Goal: Task Accomplishment & Management: Use online tool/utility

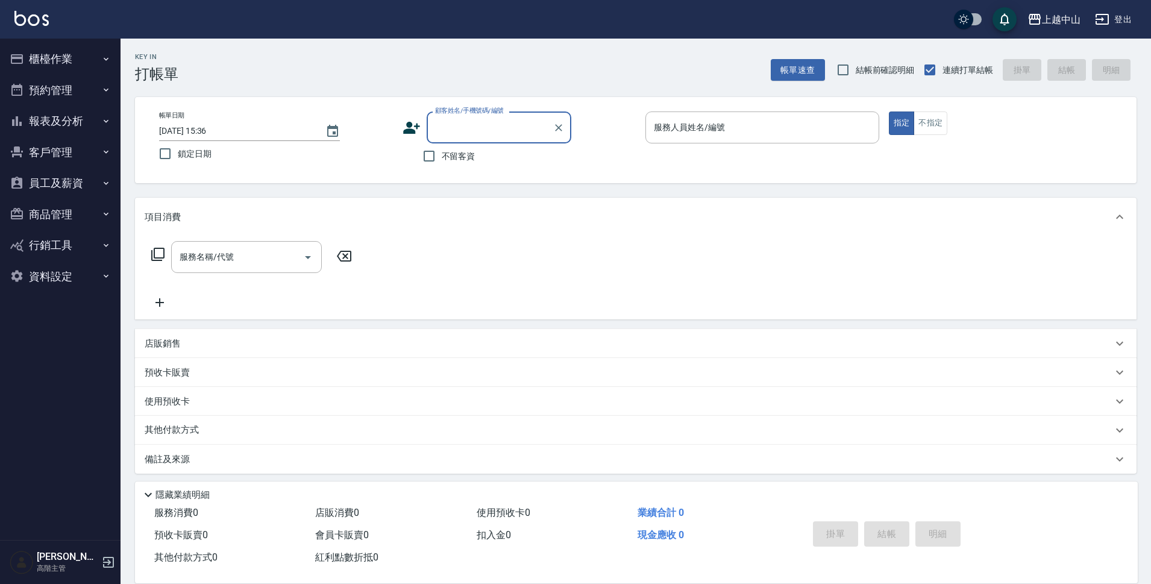
click at [513, 126] on input "顧客姓名/手機號碼/編號" at bounding box center [490, 127] width 116 height 21
type input "2"
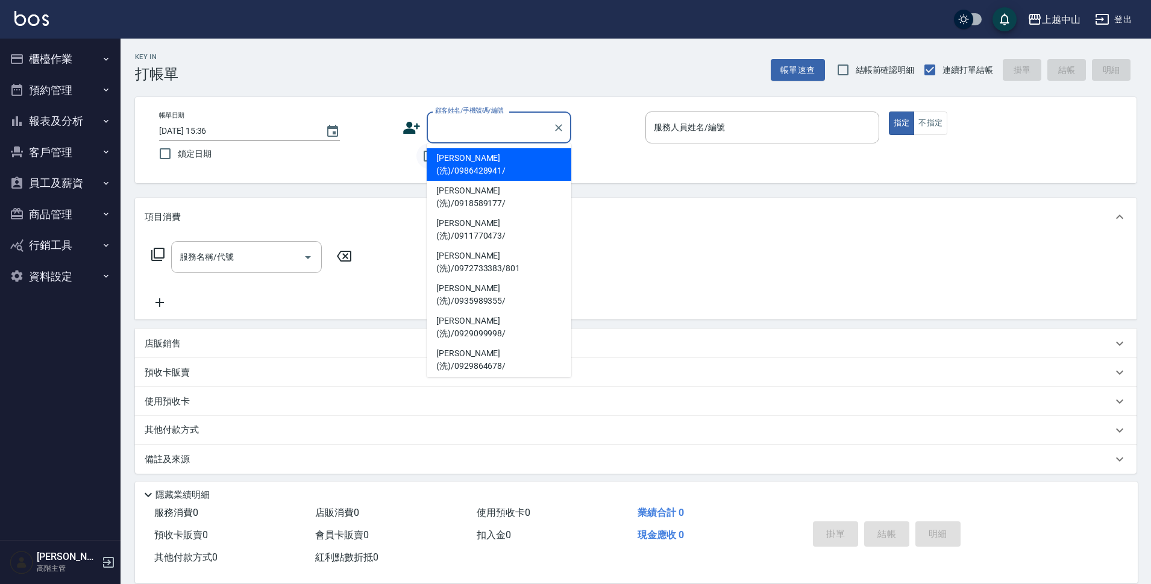
click at [424, 154] on input "不留客資" at bounding box center [428, 155] width 25 height 25
checkbox input "true"
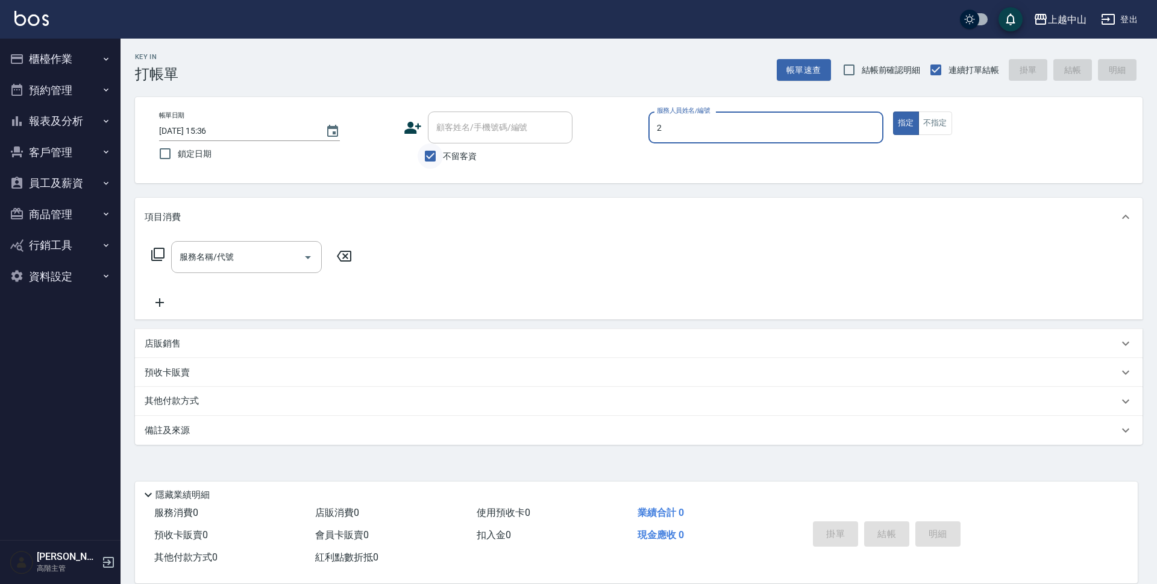
type input "Esme-2"
type button "true"
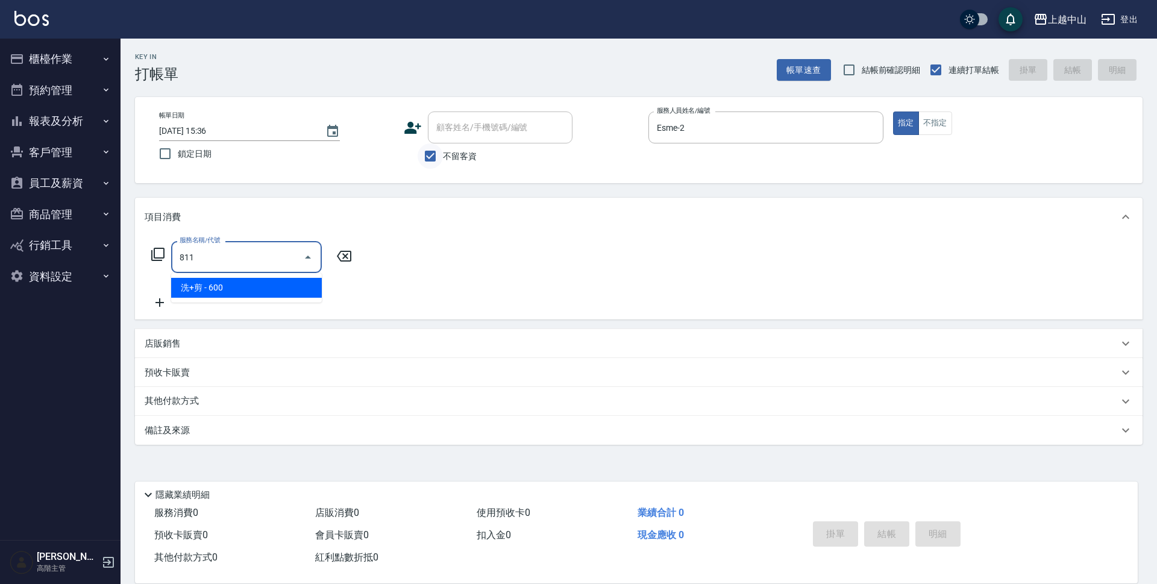
type input "洗+剪(811)"
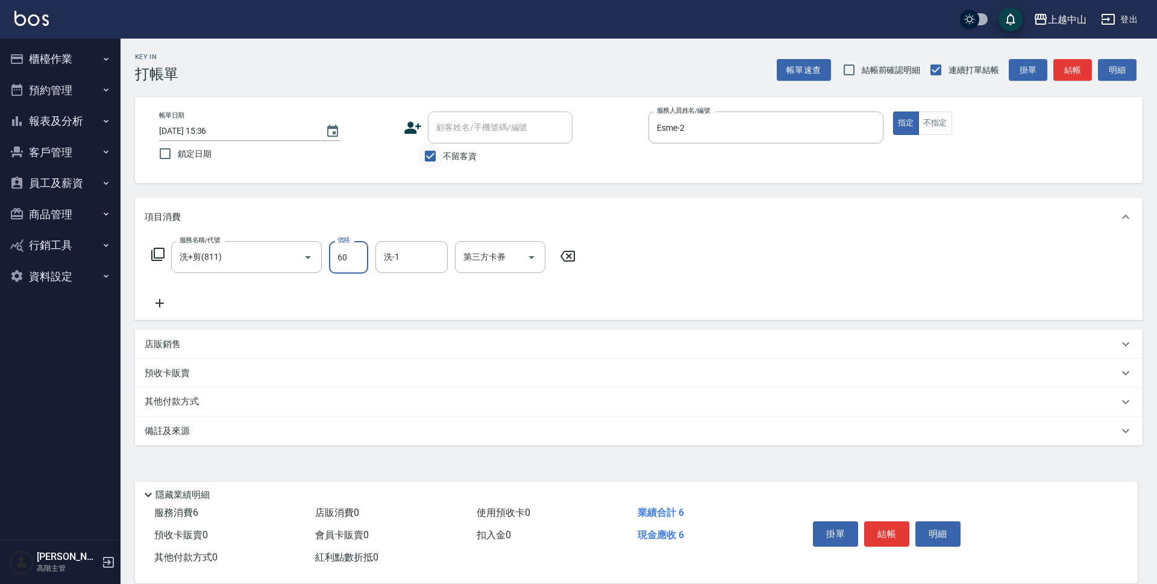
type input "600"
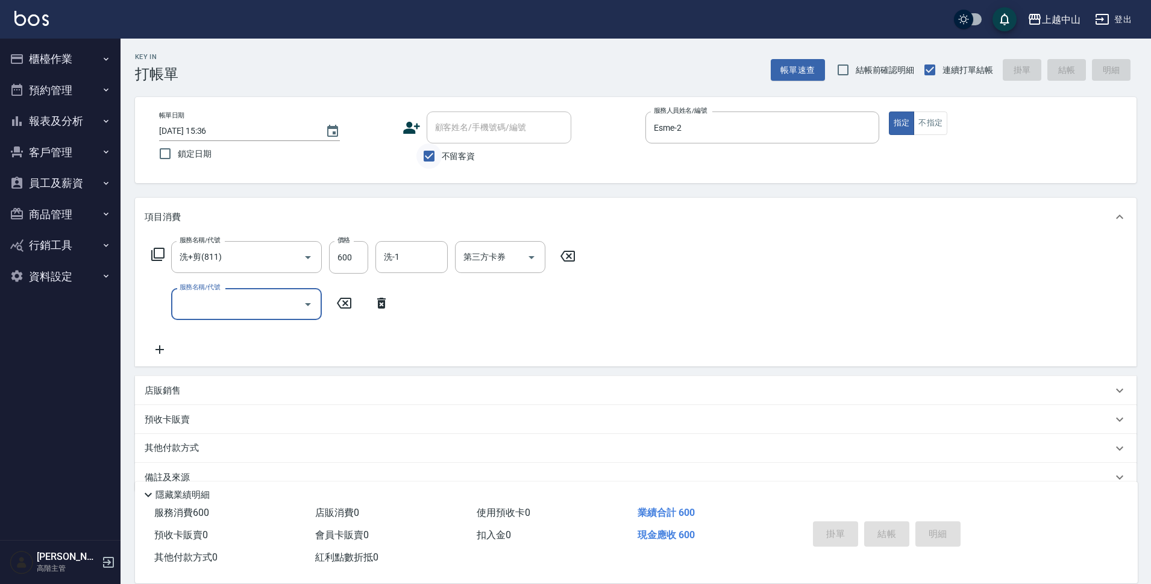
type input "[DATE] 17:01"
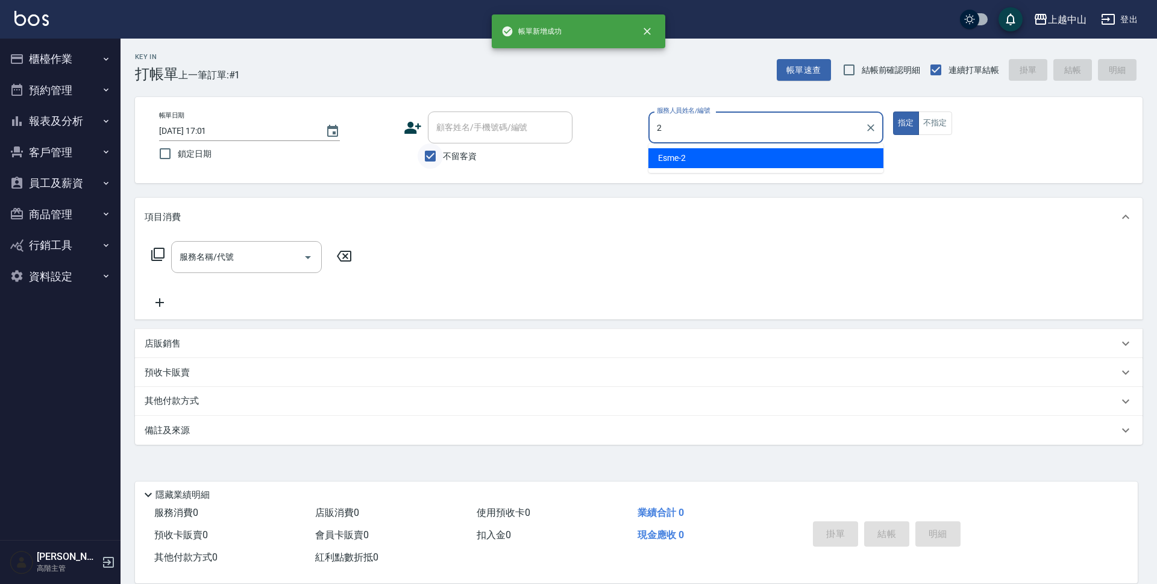
type input "Esme-2"
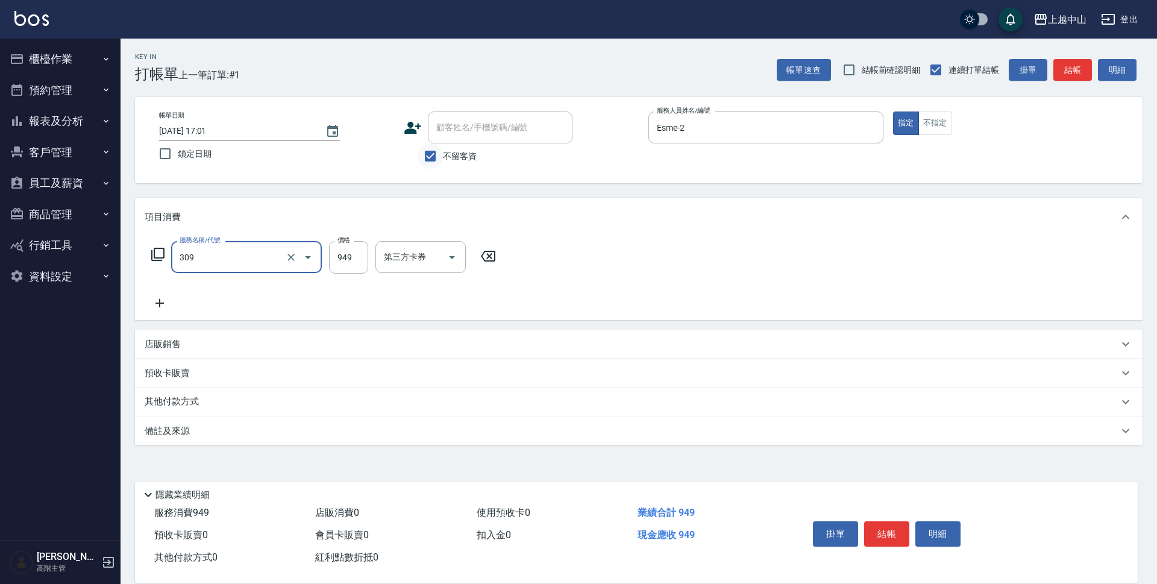
type input "森精萃舒壓調理髮浴(309)"
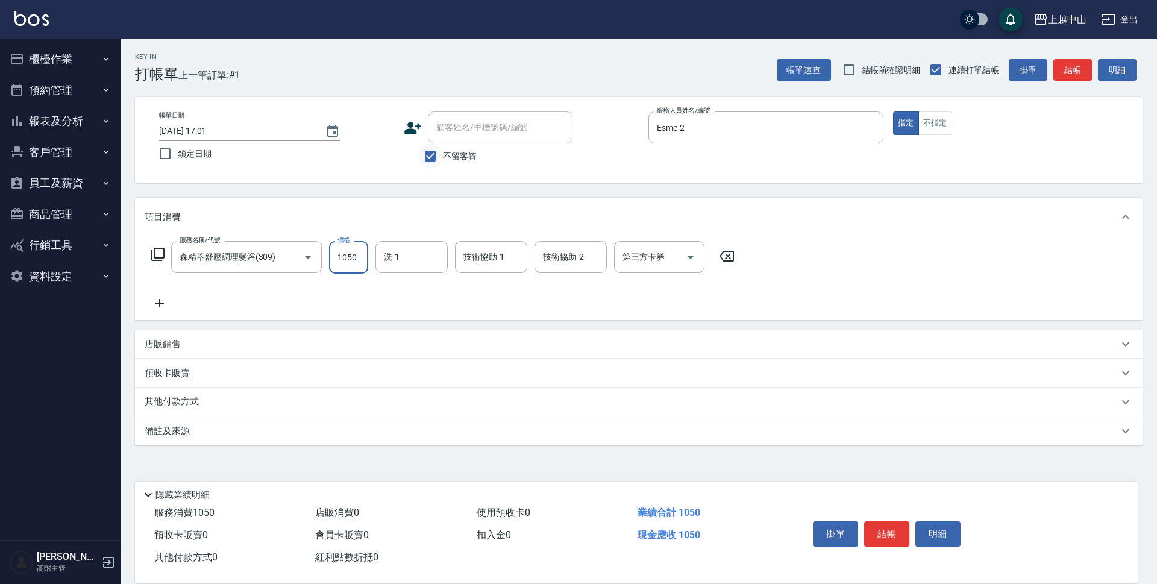
type input "1050"
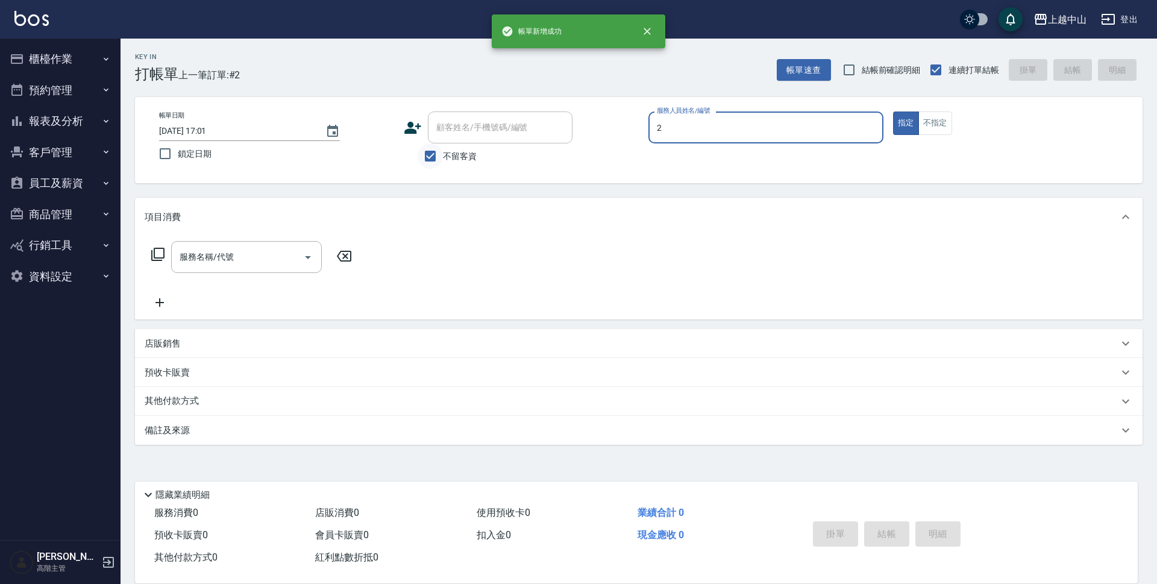
type input "Esme-2"
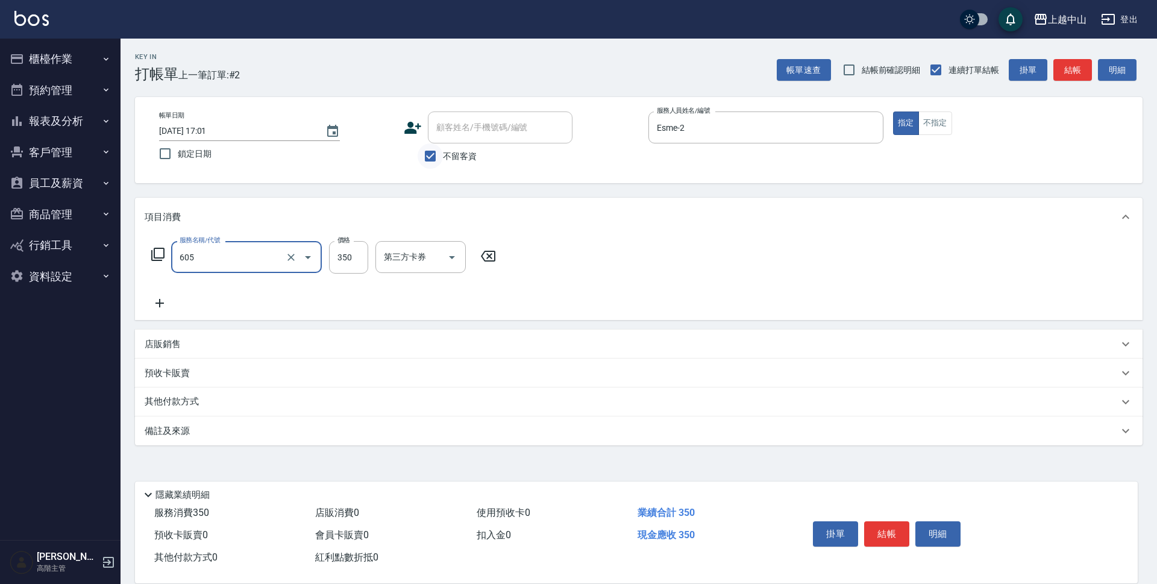
type input "洗髮 (女)(605)"
type input "400"
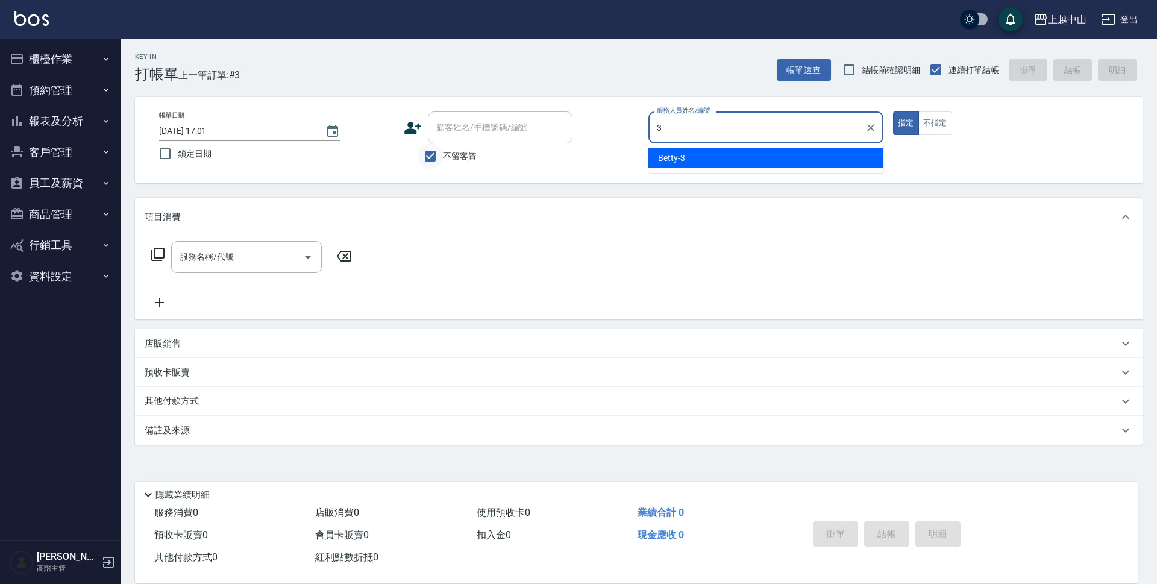
type input "Betty-3"
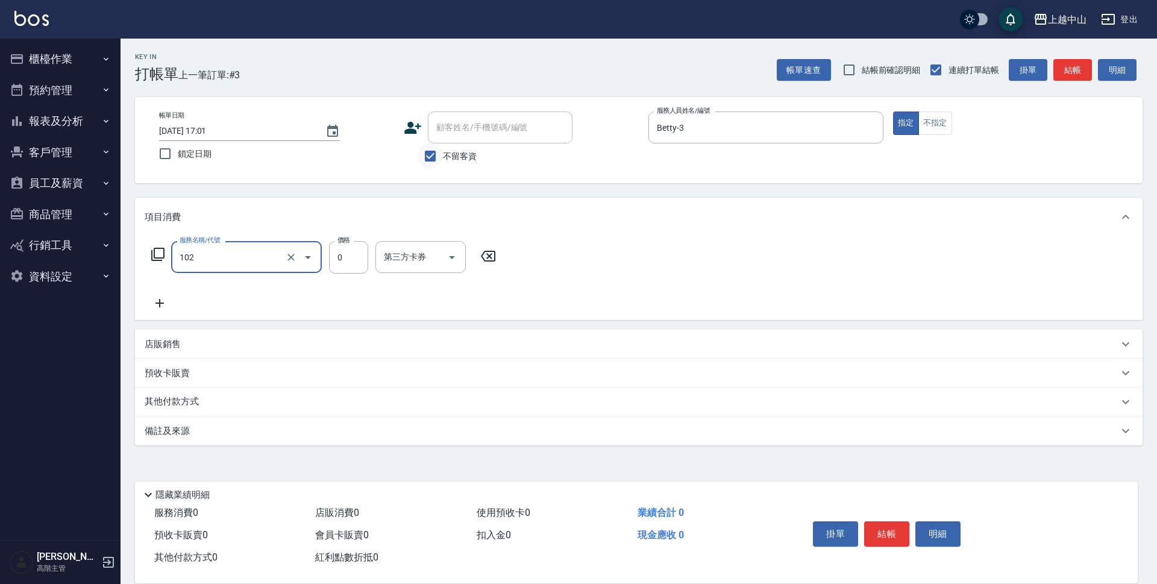
type input "頭皮系列消卡599(102)"
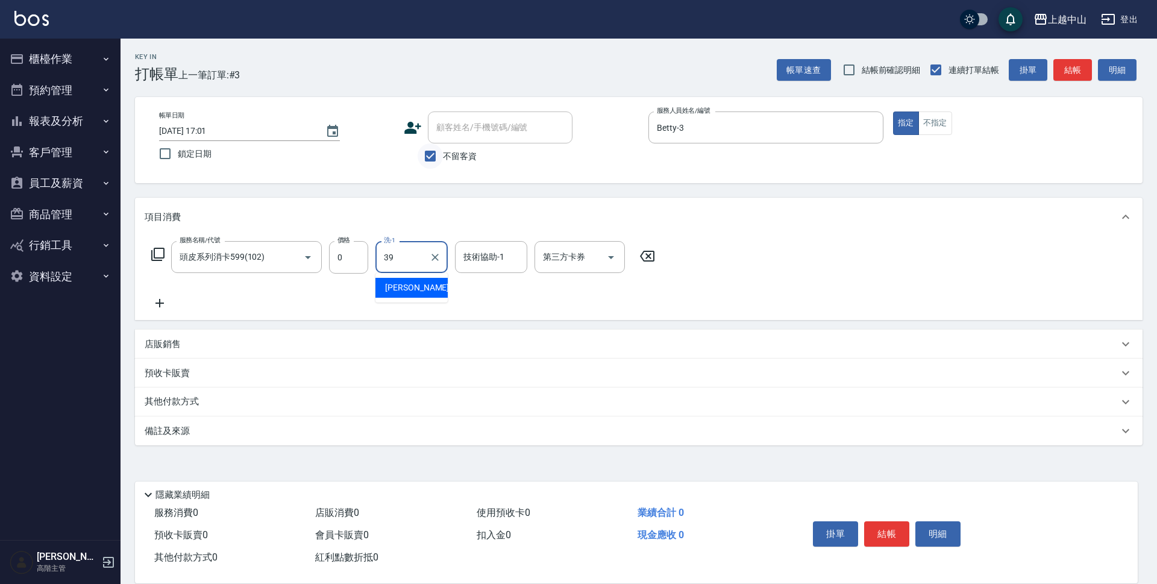
type input "[PERSON_NAME]-39"
type input "9"
type input "[PERSON_NAME]-39"
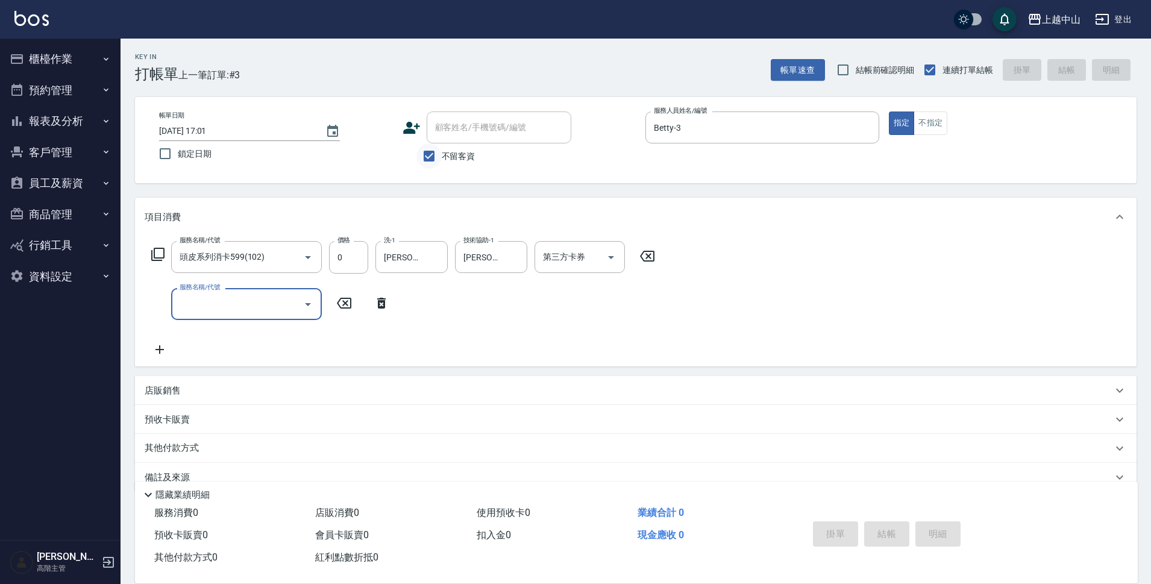
type input "[DATE] 17:02"
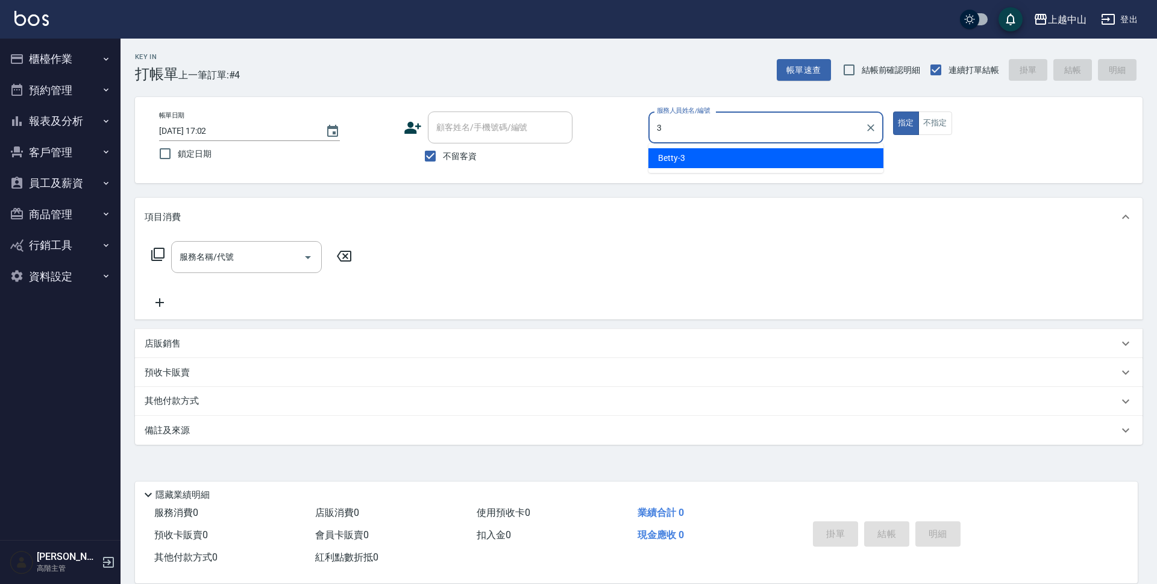
type input "Betty-3"
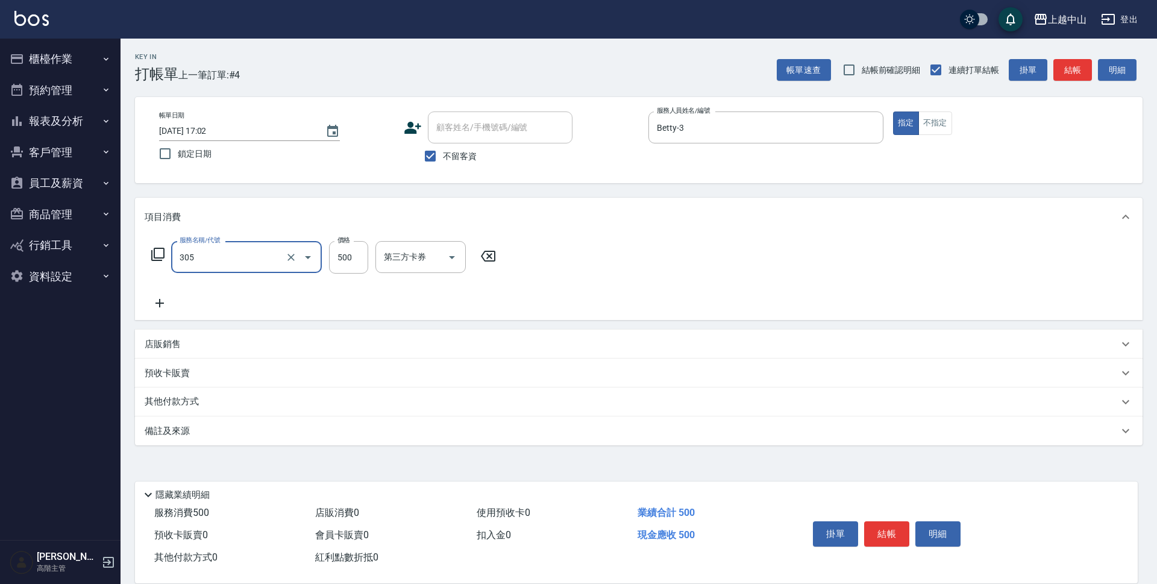
type input "剪髮(305)"
type input "450"
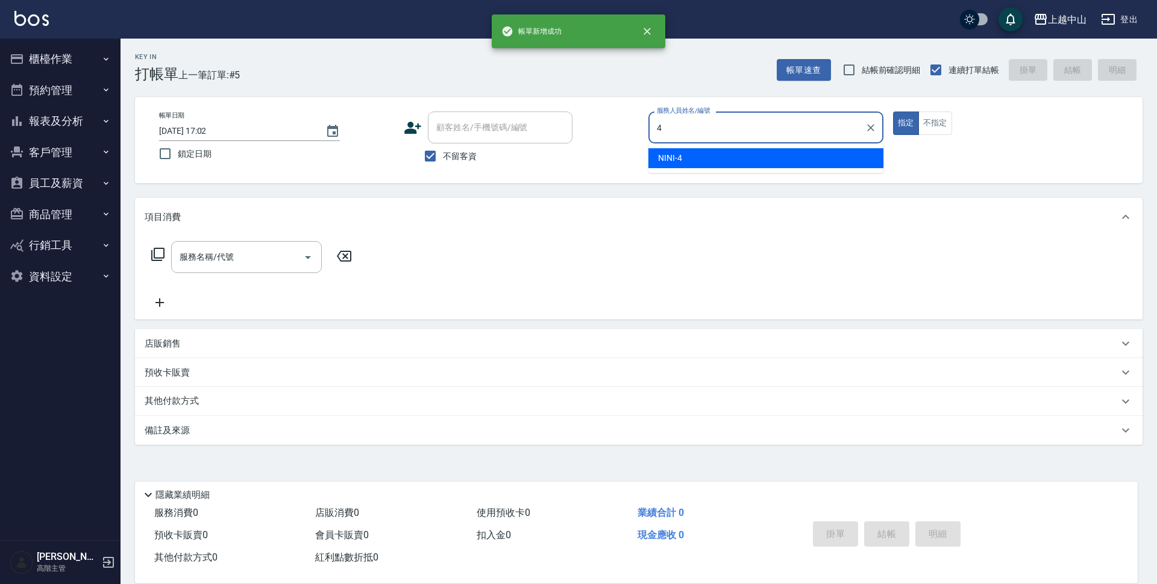
type input "NINI-4"
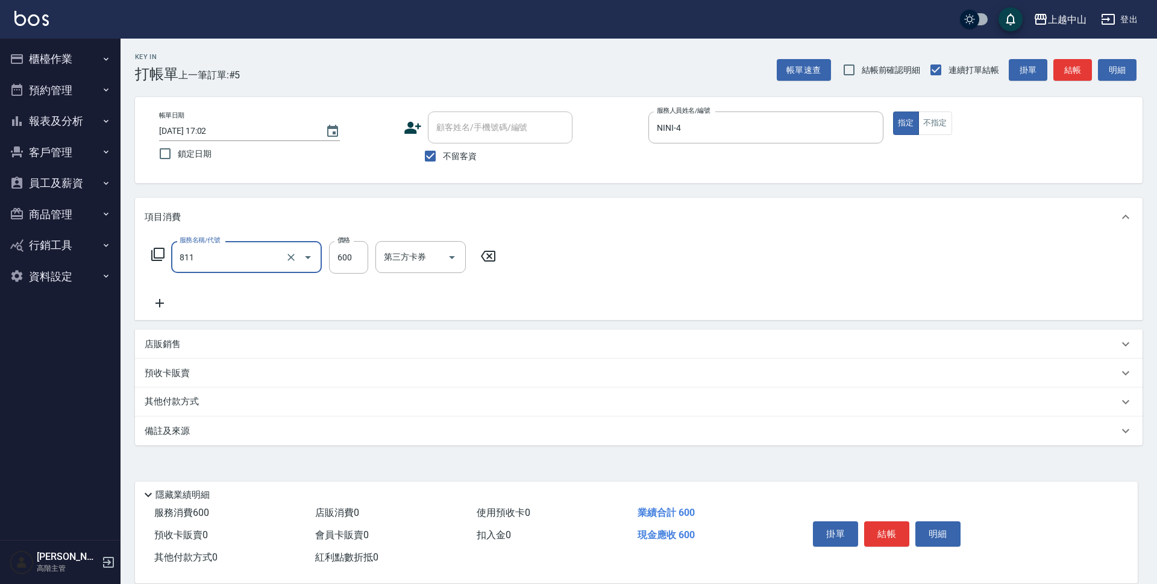
type input "洗+剪(811)"
type input "399"
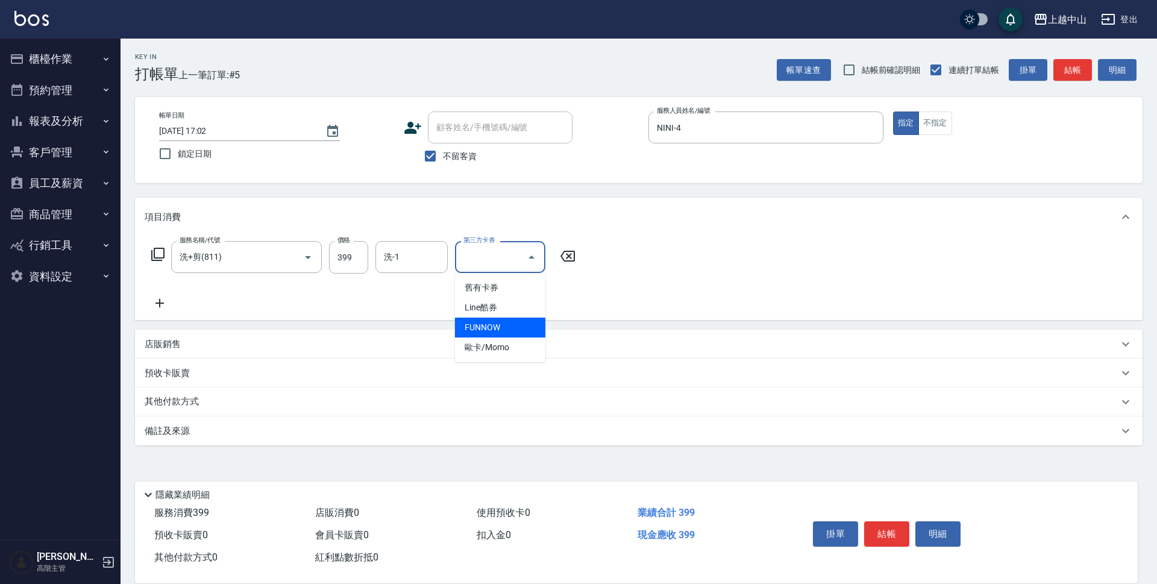
type input "FUNNOW"
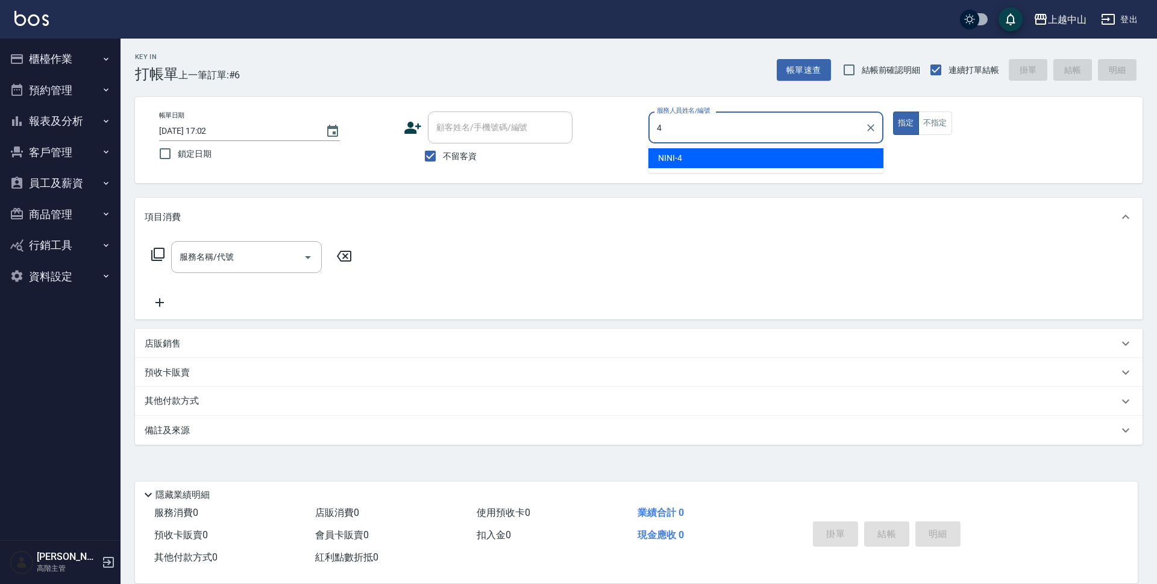
type input "NINI-4"
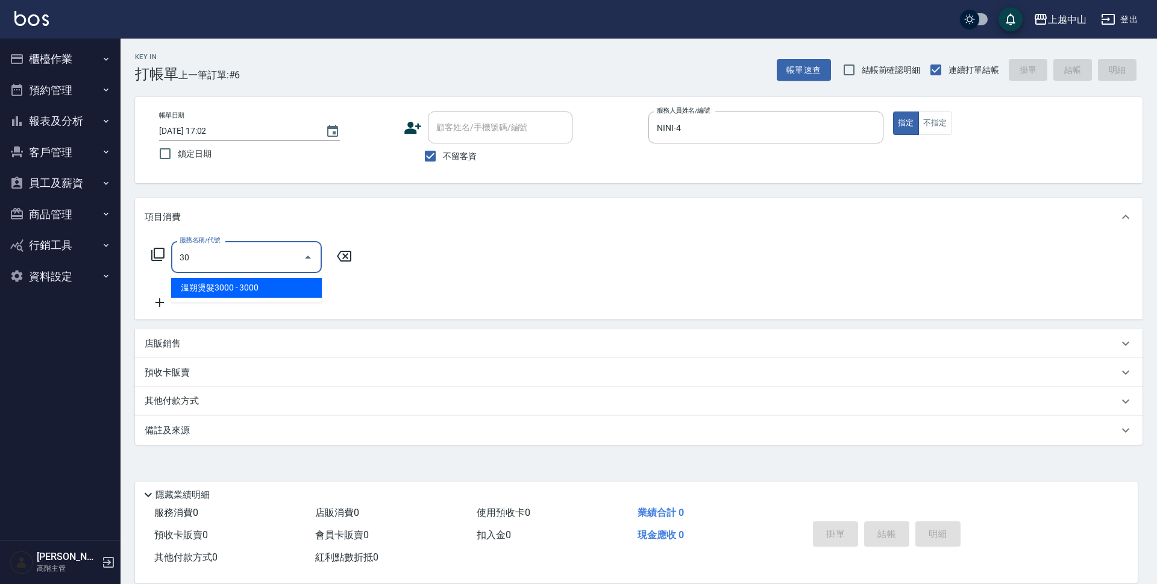
type input "3"
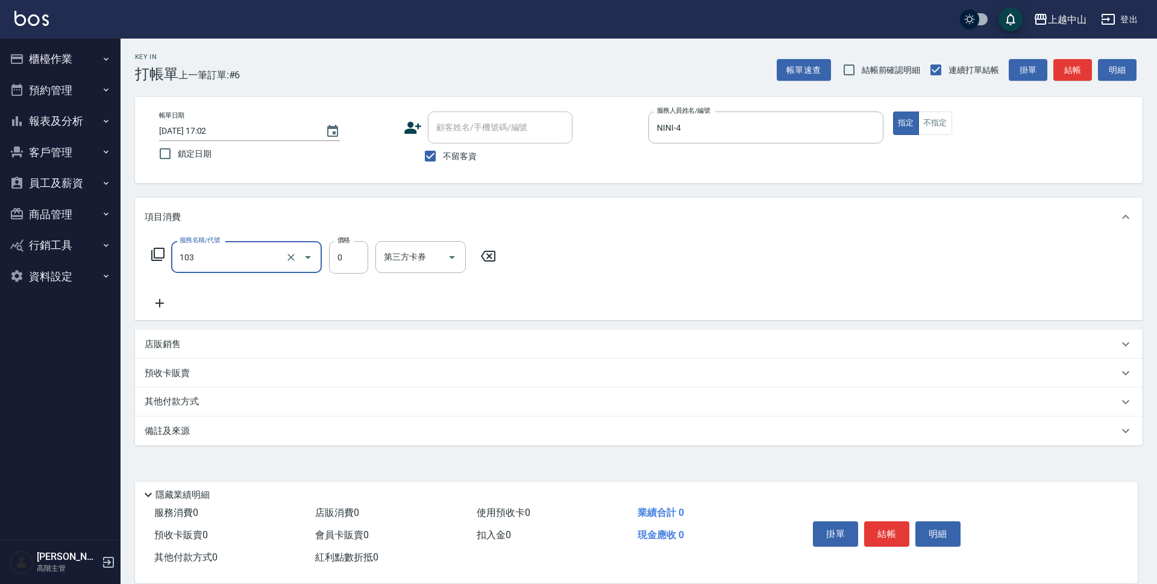
type input "頭皮系列消卡949(103)"
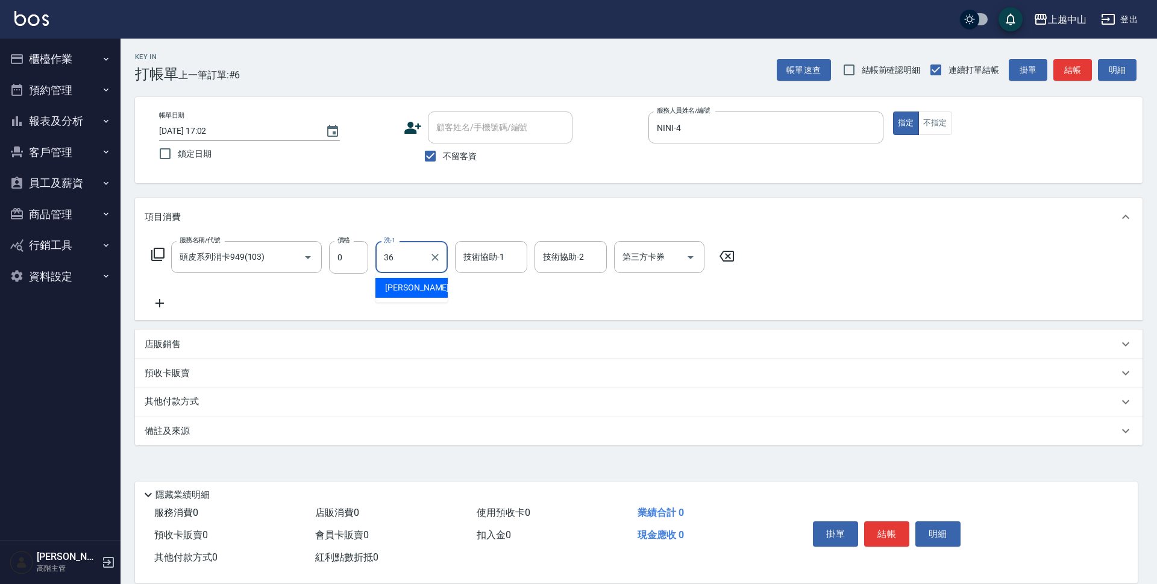
type input "薇慈-36"
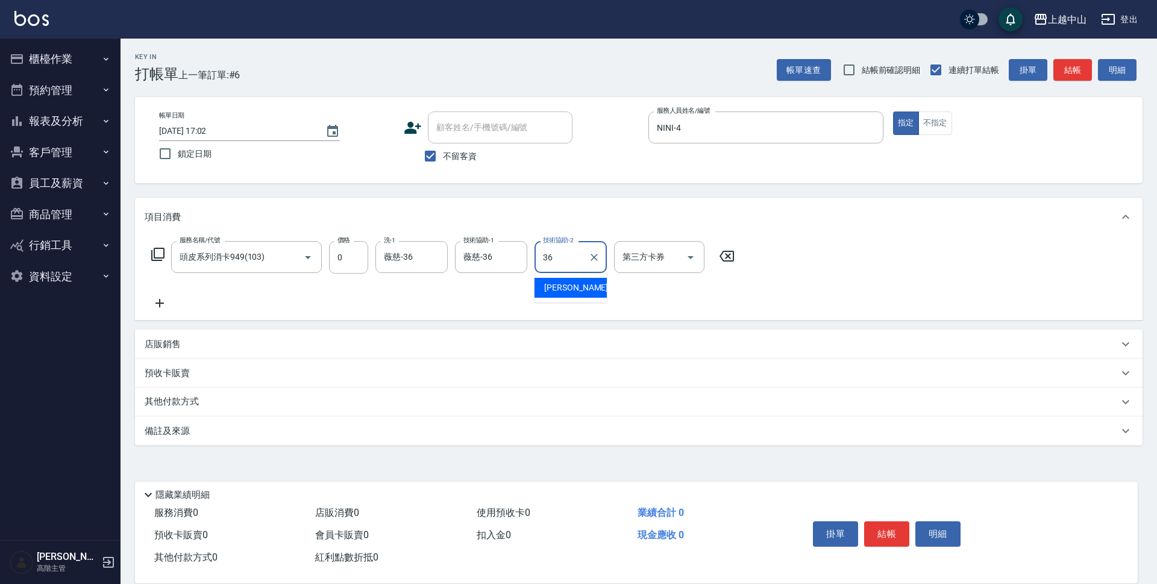
type input "薇慈-36"
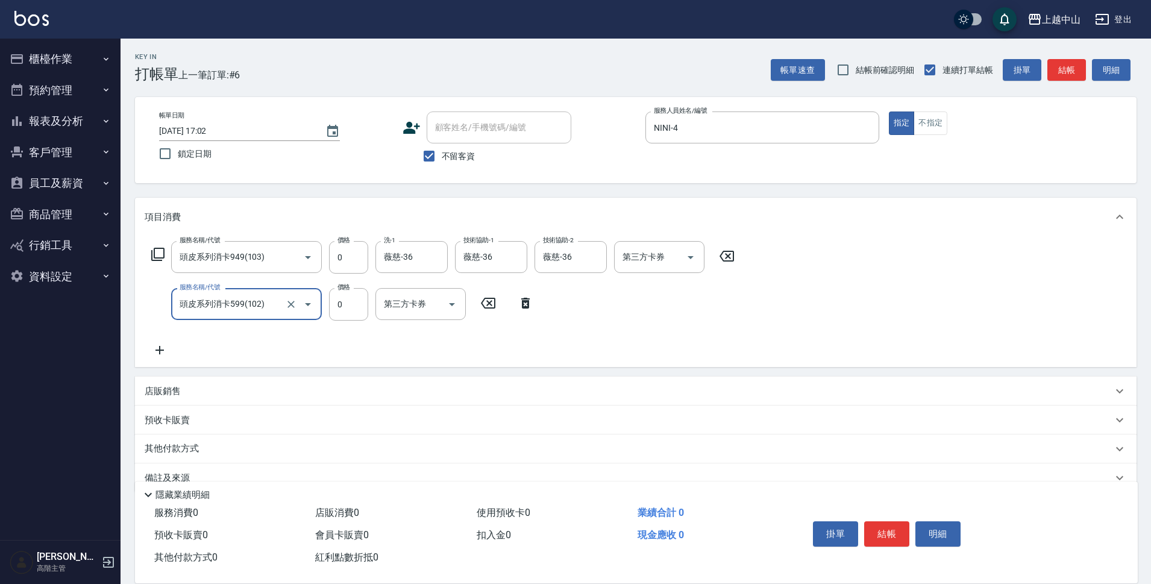
type input "頭皮系列消卡599(102)"
click at [692, 304] on icon at bounding box center [684, 303] width 30 height 14
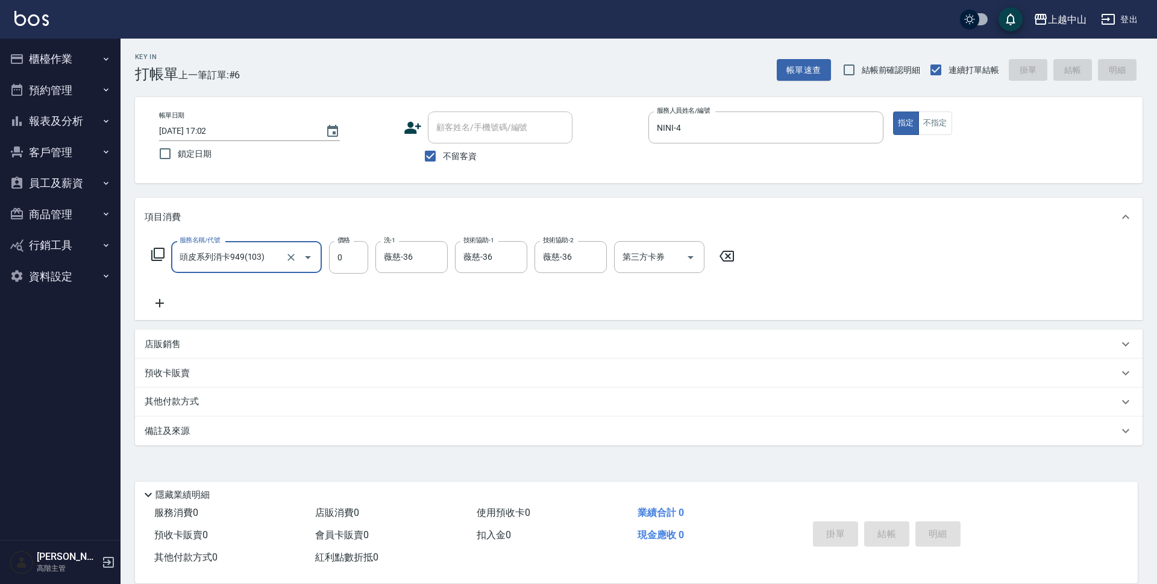
type input "[DATE] 17:03"
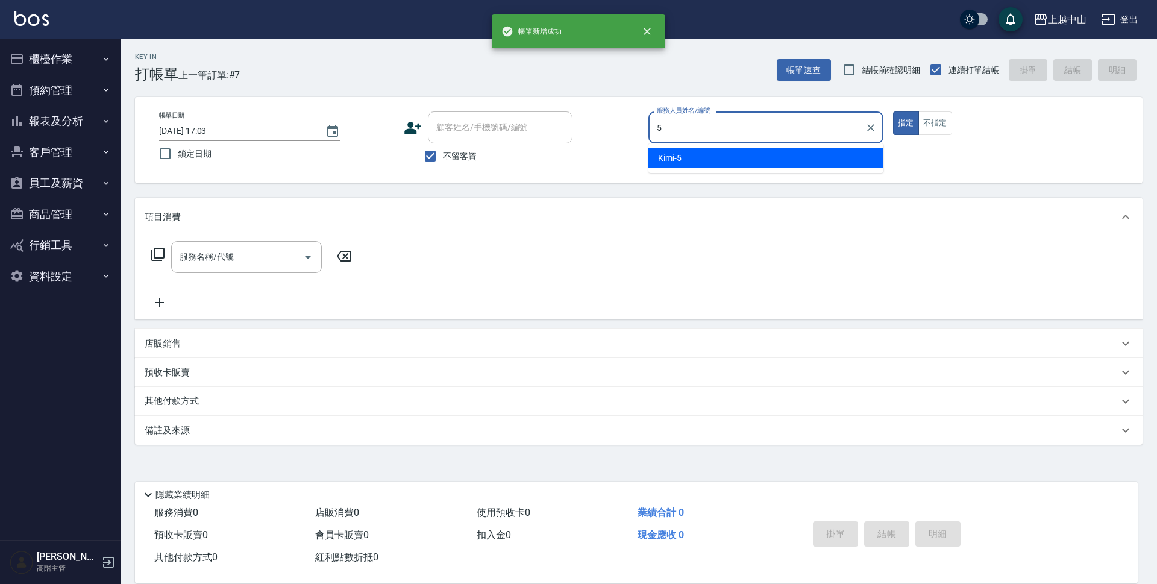
type input "Kimi-5"
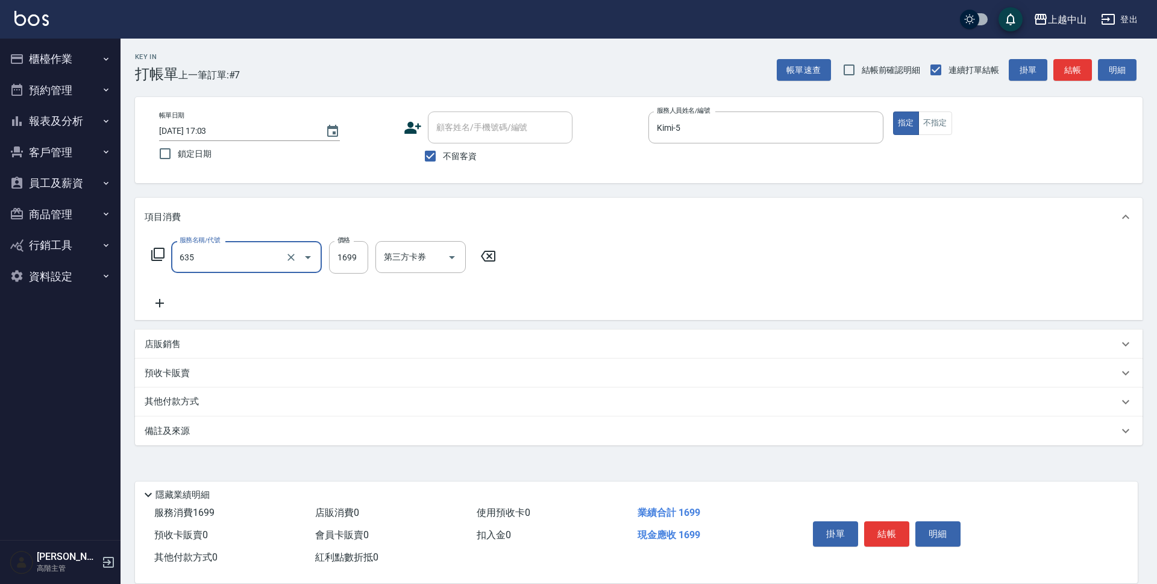
type input "兩段自備單次(635)"
type input "2100"
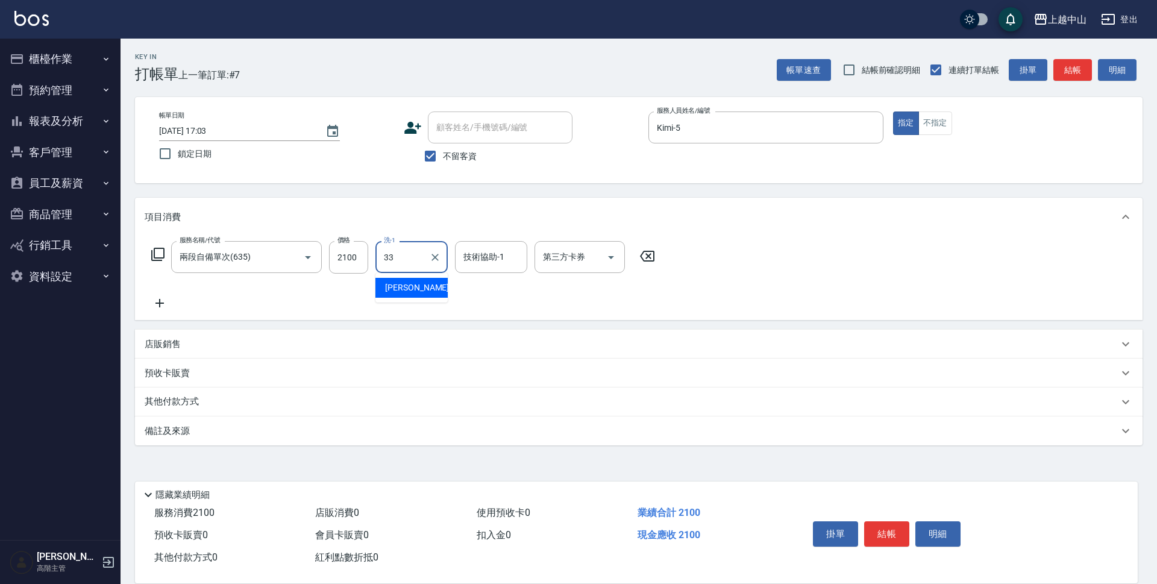
type input "[PERSON_NAME]-33"
type input "Betty-3"
click at [512, 261] on icon "Clear" at bounding box center [515, 257] width 12 height 12
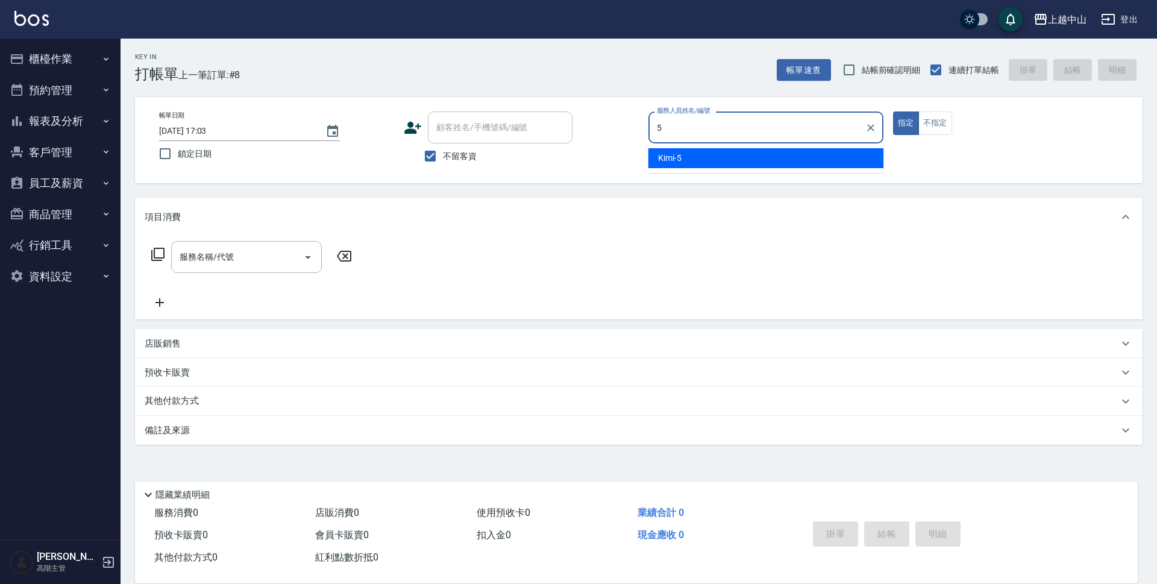
type input "Kimi-5"
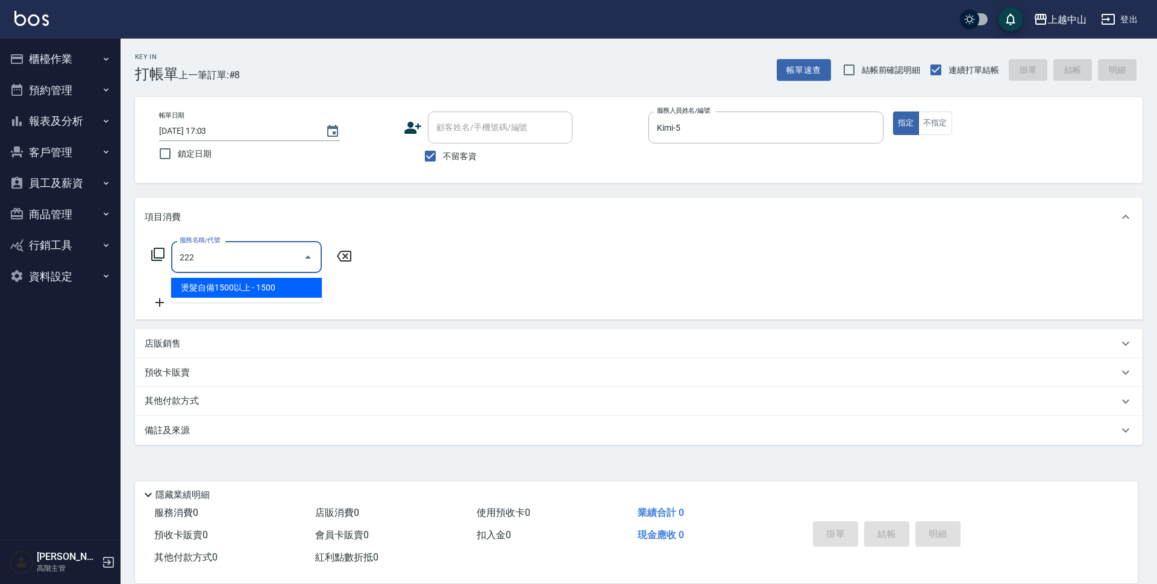
type input "燙髮自備1500以上(222)"
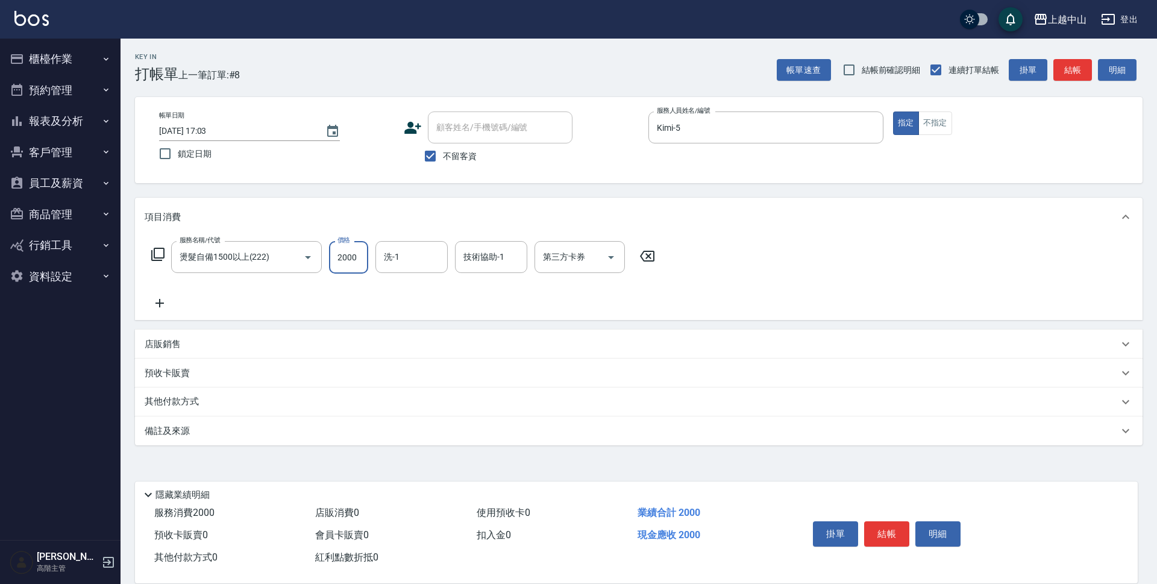
type input "2000"
type input "[PERSON_NAME]-33"
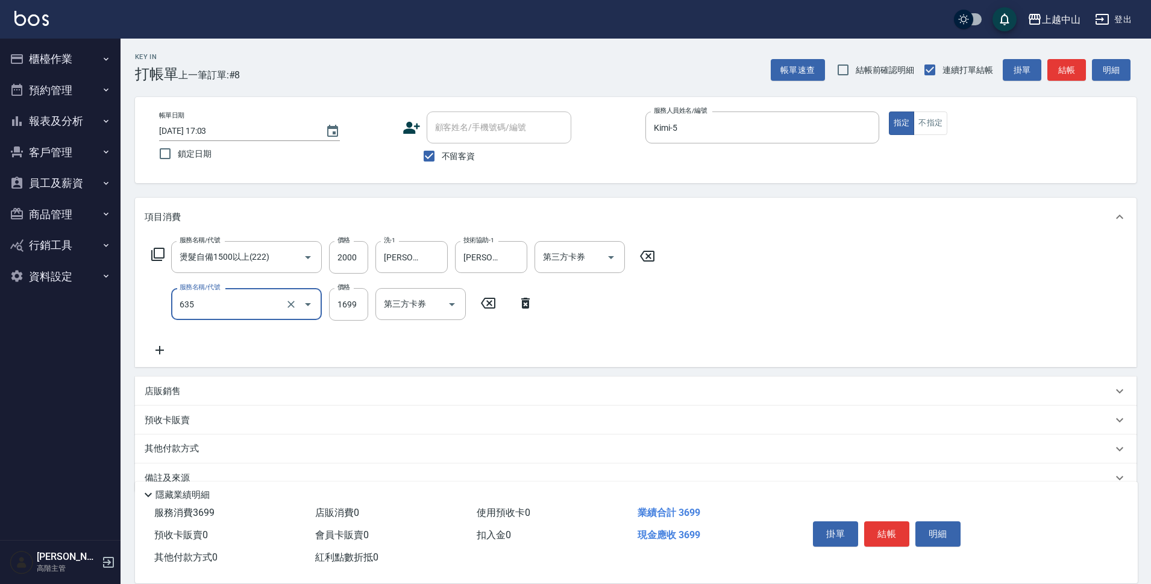
type input "兩段自備單次(635)"
type input "999"
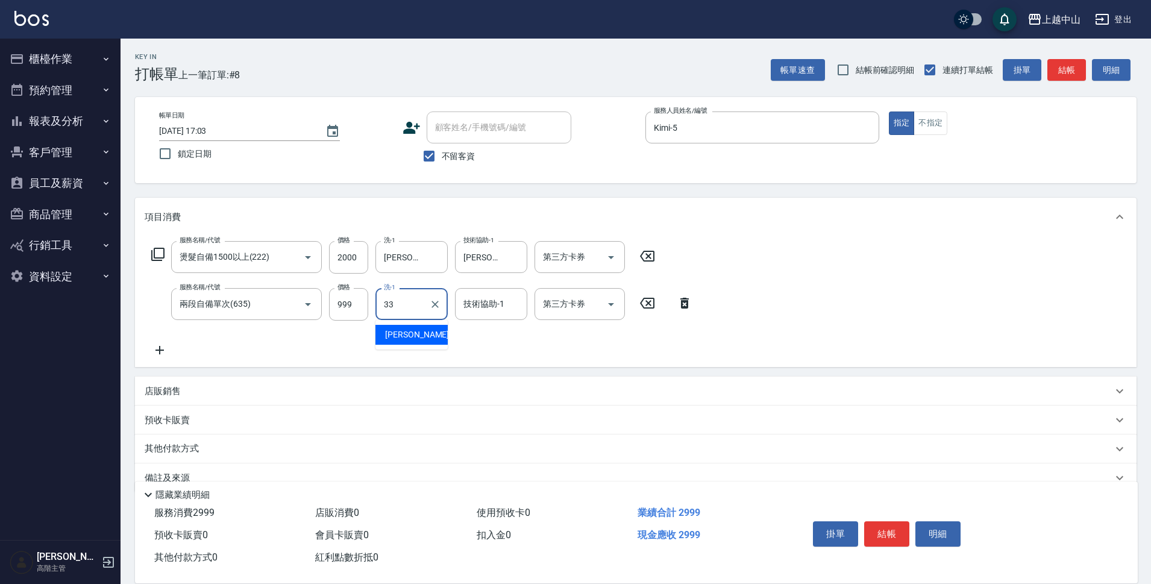
type input "[PERSON_NAME]-33"
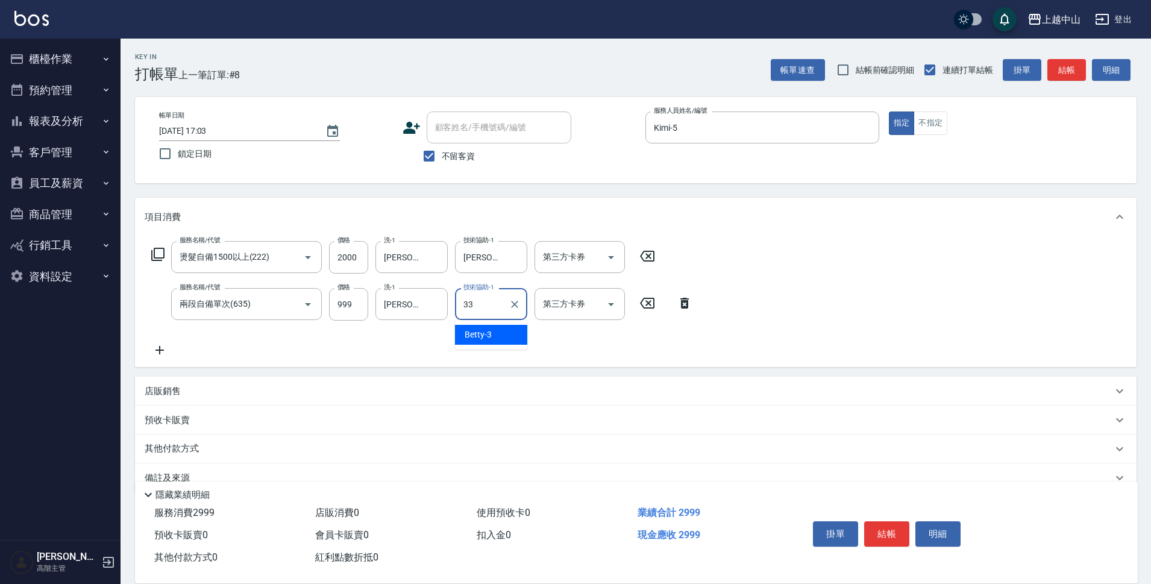
type input "[PERSON_NAME]-33"
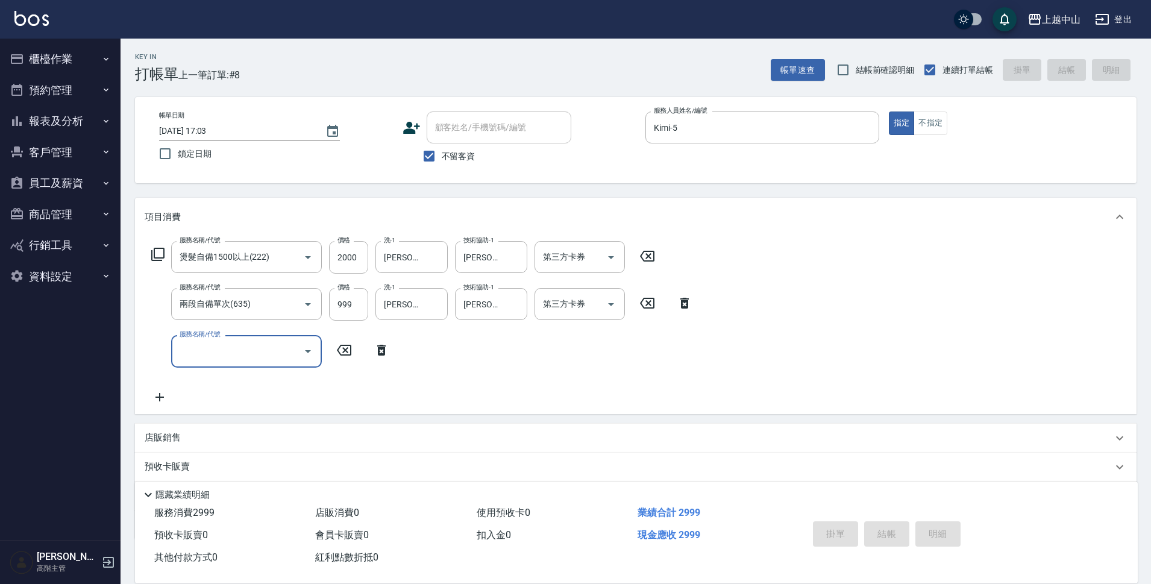
type input "[DATE] 17:04"
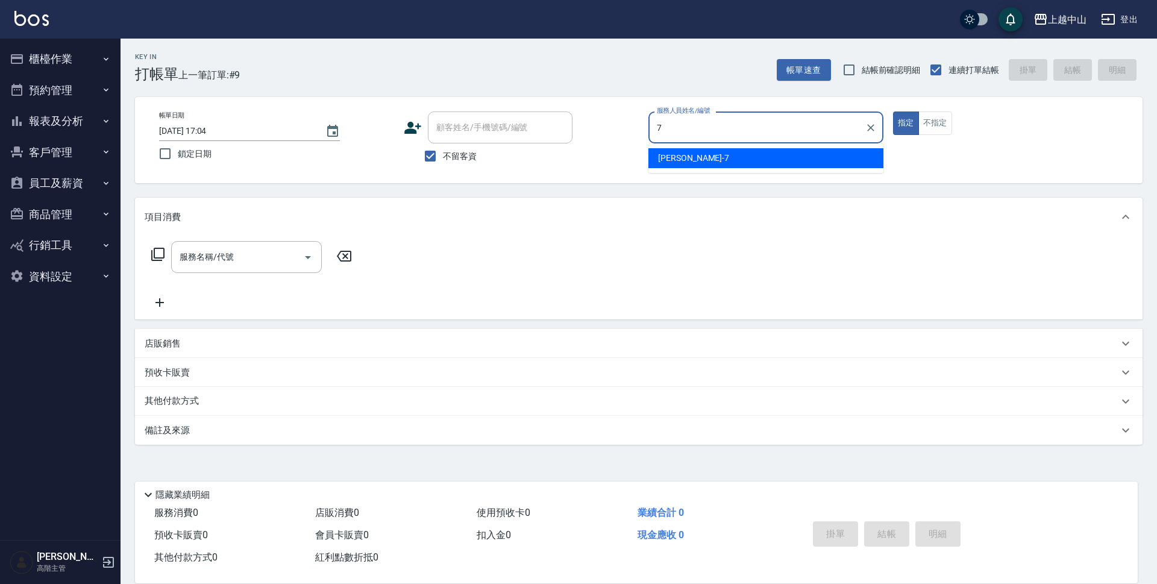
type input "[PERSON_NAME]-7"
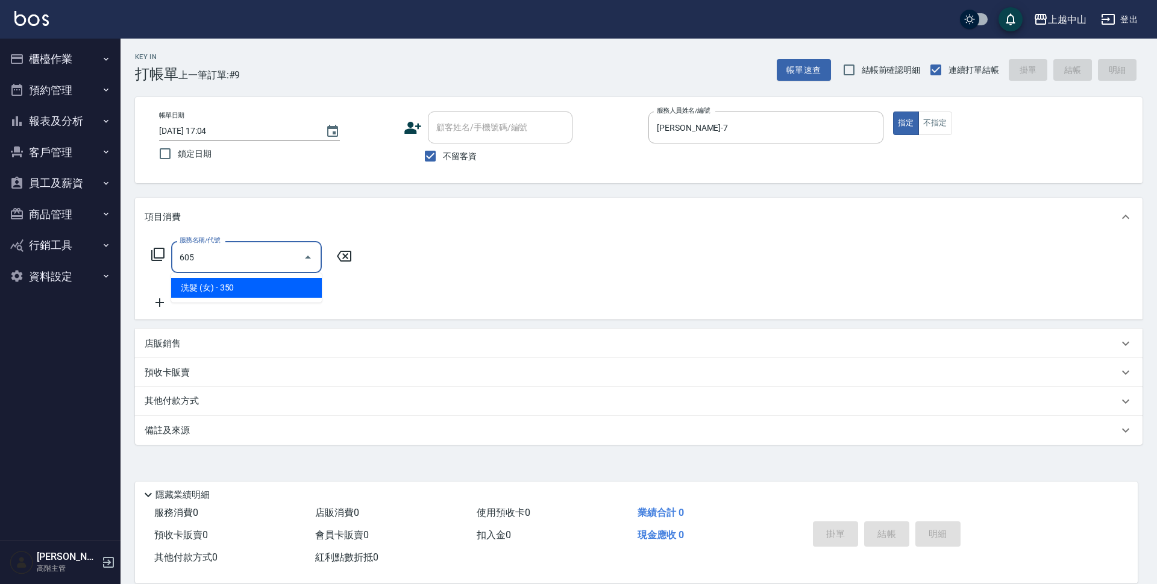
type input "洗髮 (女)(605)"
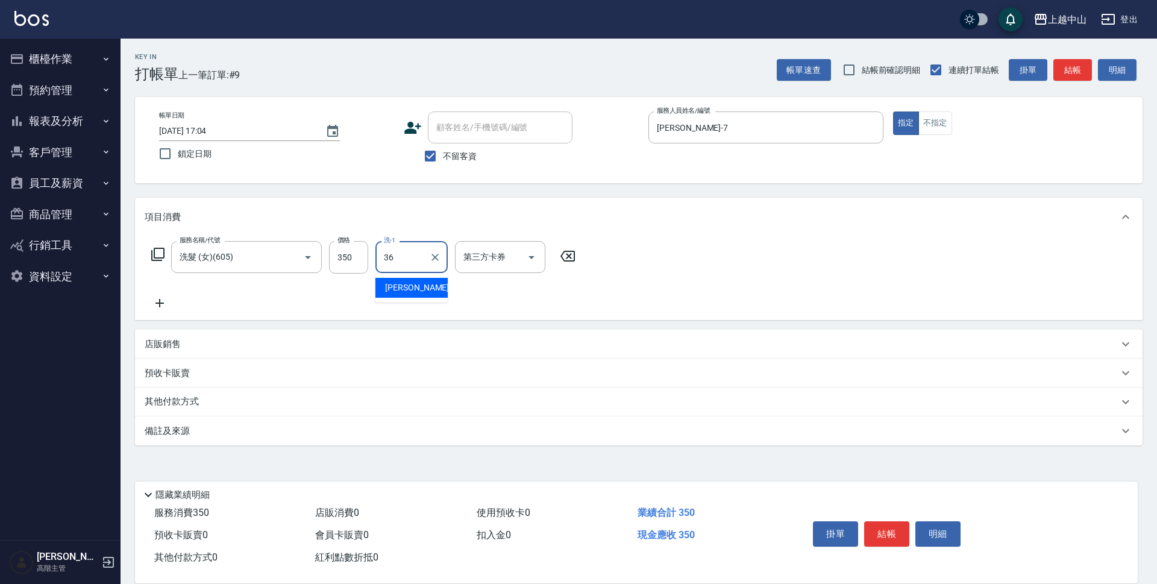
type input "薇慈-36"
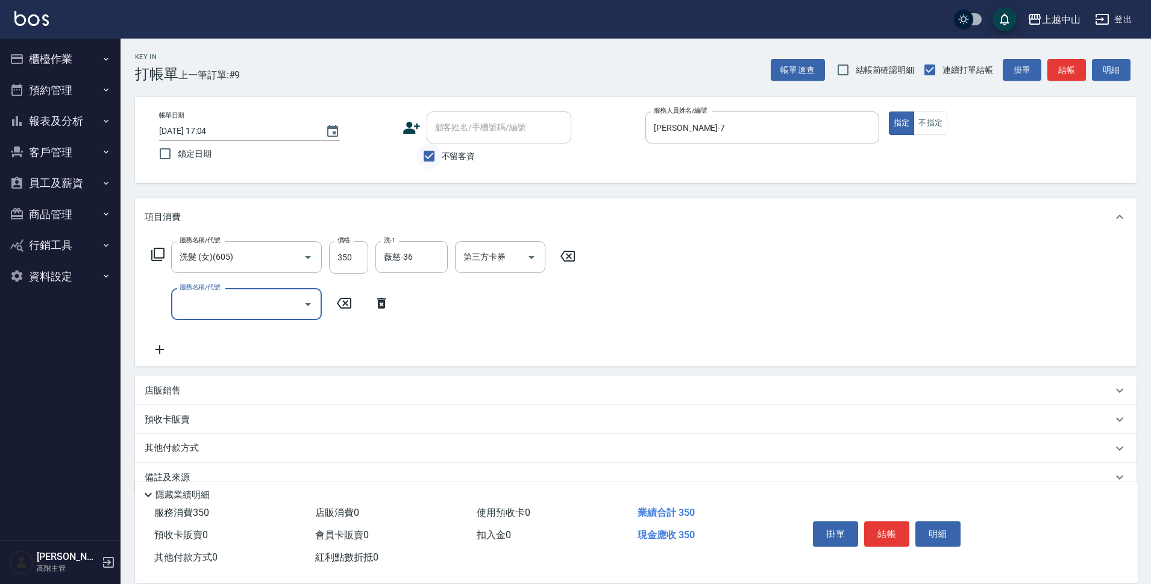
click at [438, 149] on input "不留客資" at bounding box center [428, 155] width 25 height 25
checkbox input "false"
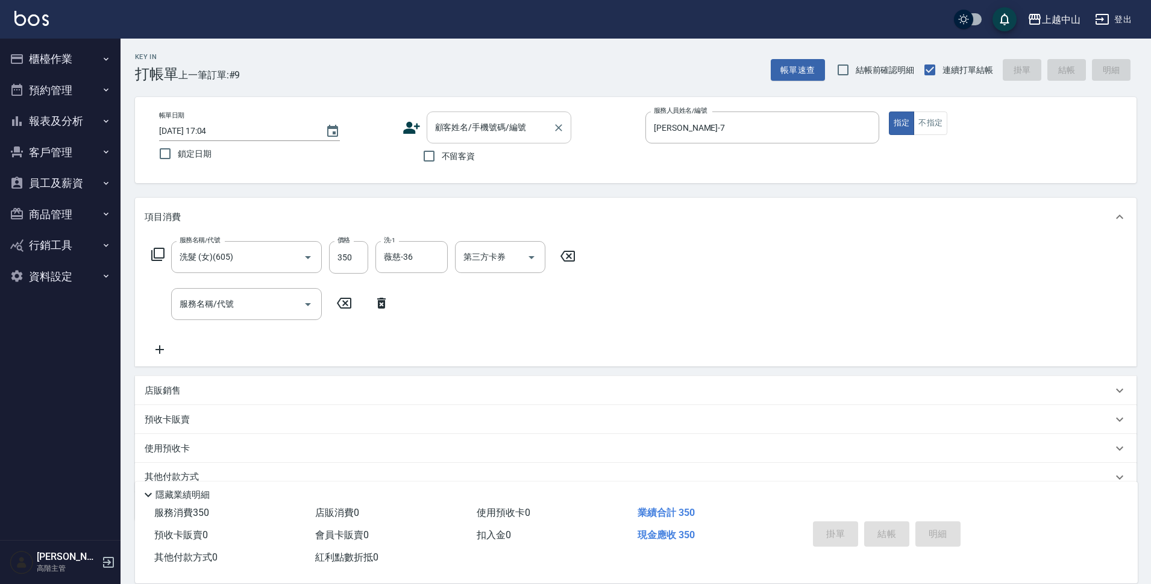
click at [446, 142] on div "顧客姓名/手機號碼/編號" at bounding box center [499, 127] width 145 height 32
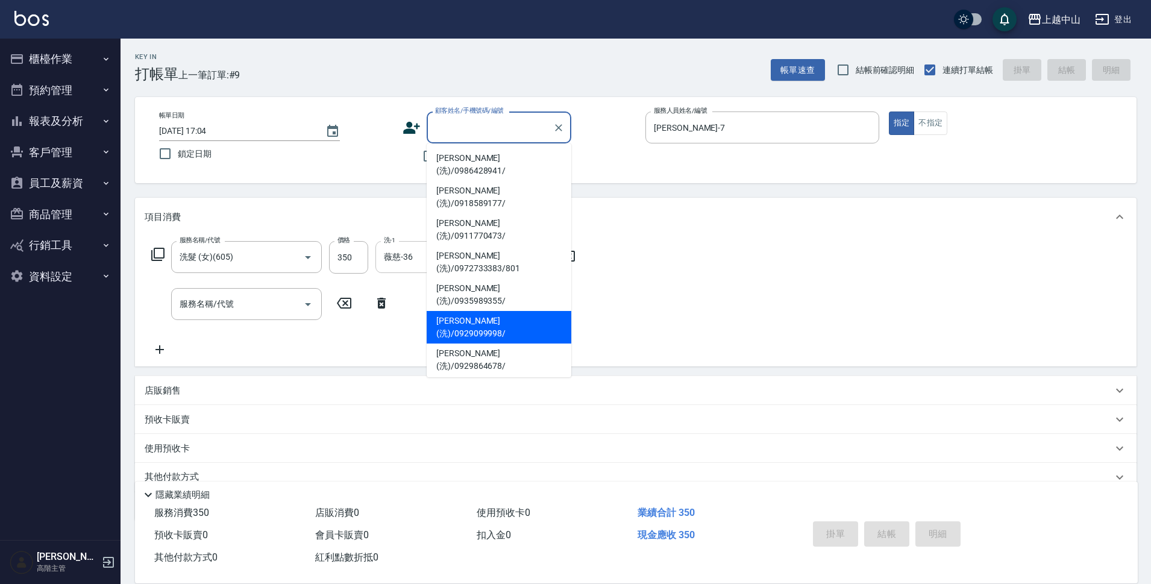
click at [502, 311] on li "[PERSON_NAME](洗)/0929099998/" at bounding box center [499, 327] width 145 height 33
type input "[PERSON_NAME](洗)/0929099998/"
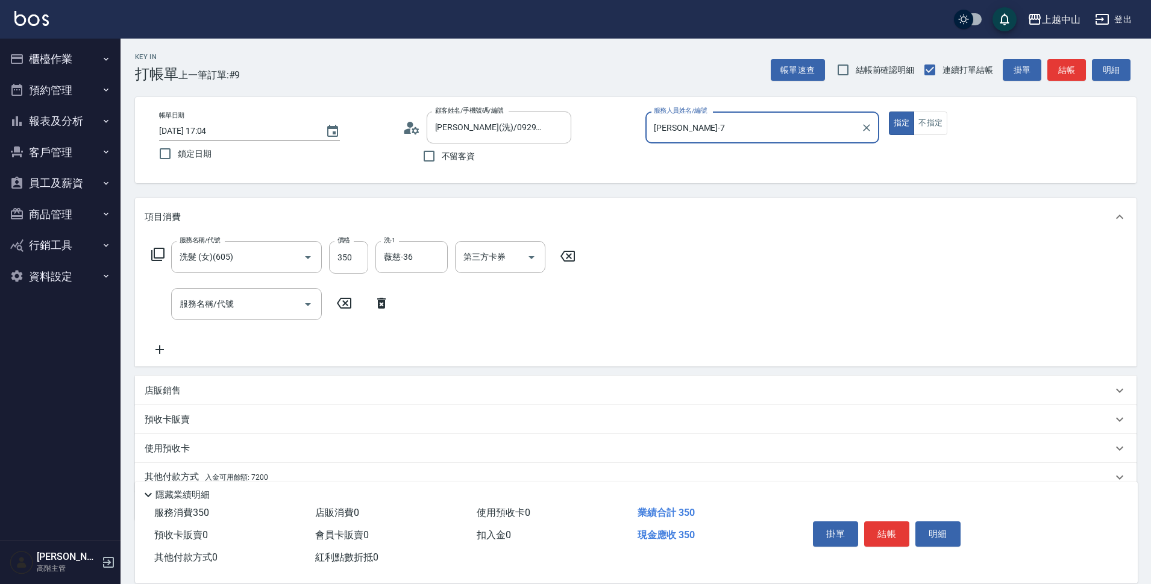
scroll to position [52, 0]
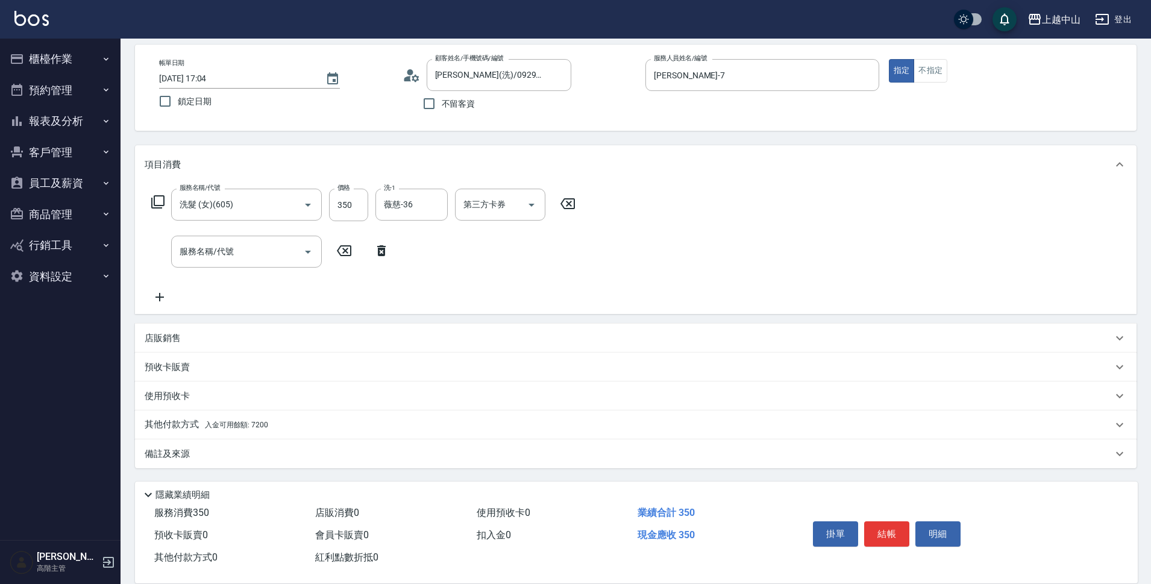
click at [222, 425] on span "入金可用餘額: 7200" at bounding box center [236, 425] width 63 height 8
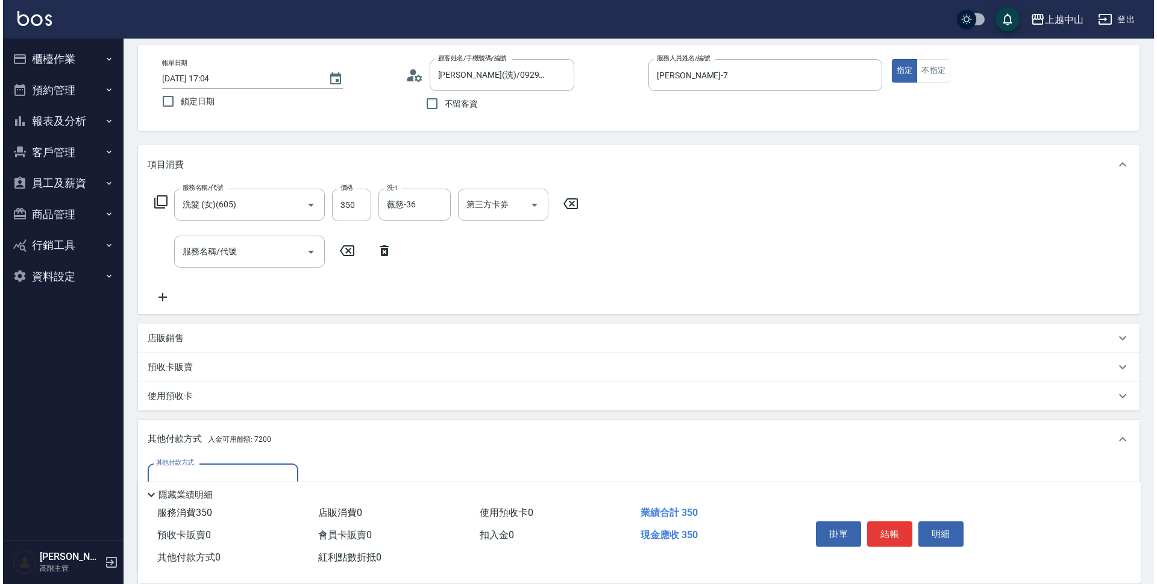
scroll to position [195, 0]
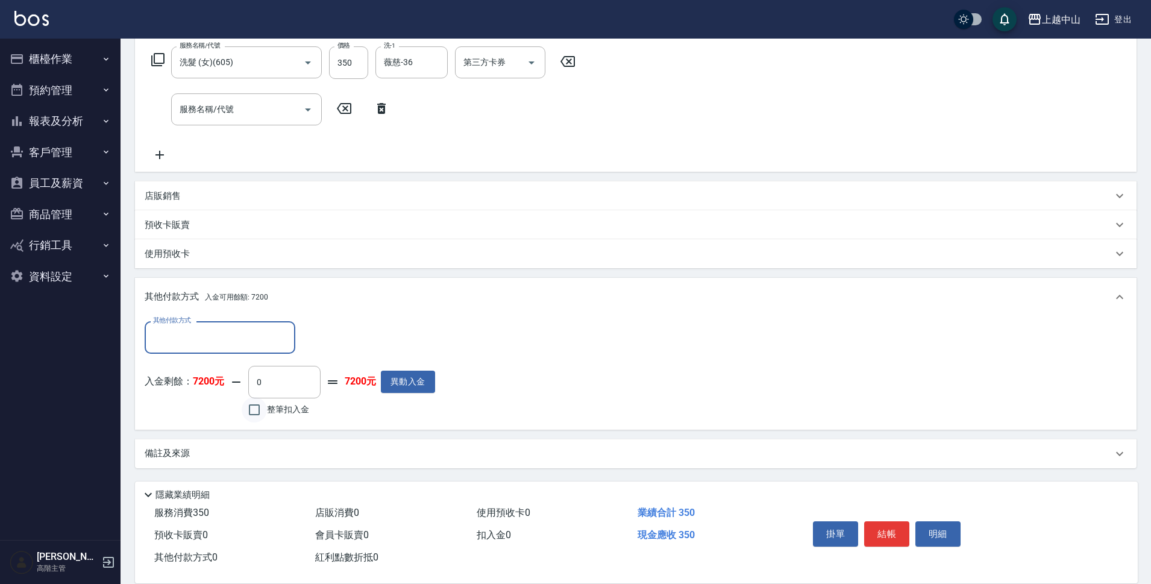
click at [245, 416] on input "整筆扣入金" at bounding box center [254, 409] width 25 height 25
checkbox input "true"
type input "350"
click at [936, 528] on button "明細" at bounding box center [937, 533] width 45 height 25
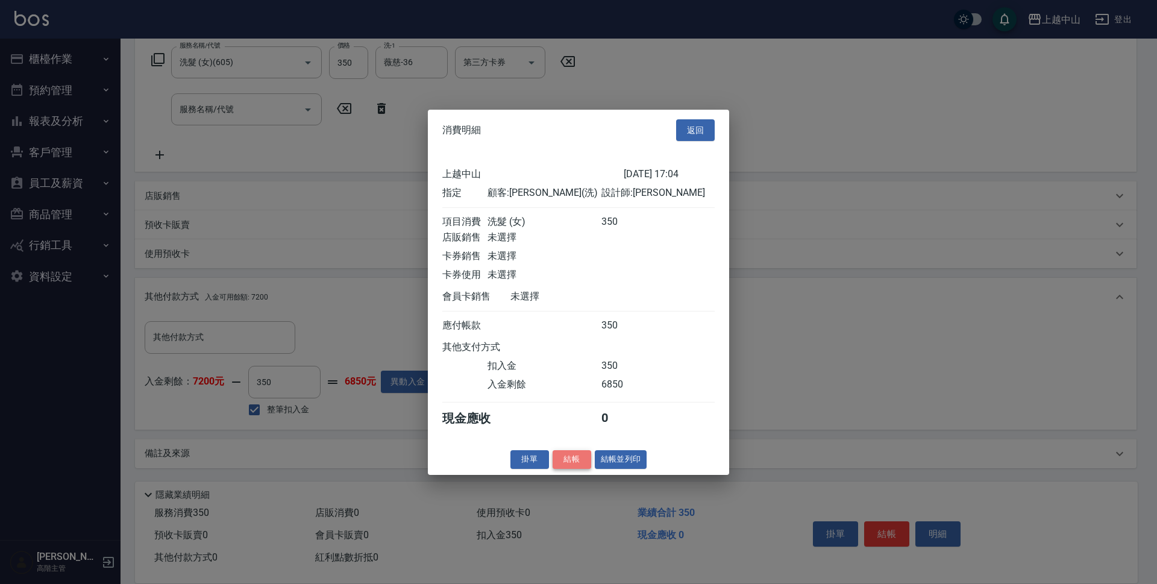
click at [575, 468] on button "結帳" at bounding box center [571, 459] width 39 height 19
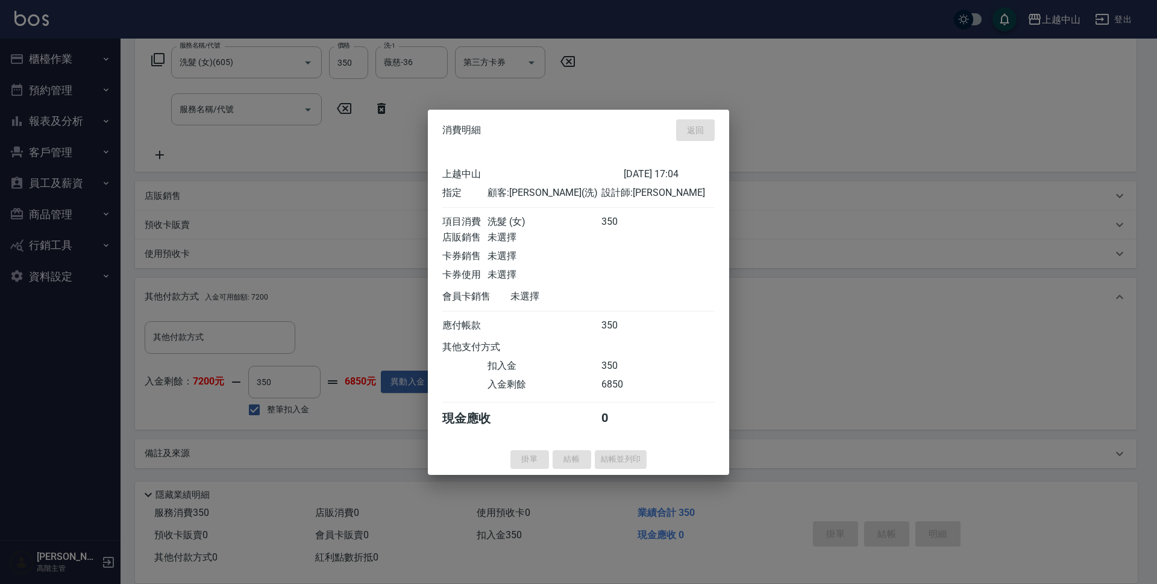
type input "[DATE] 17:05"
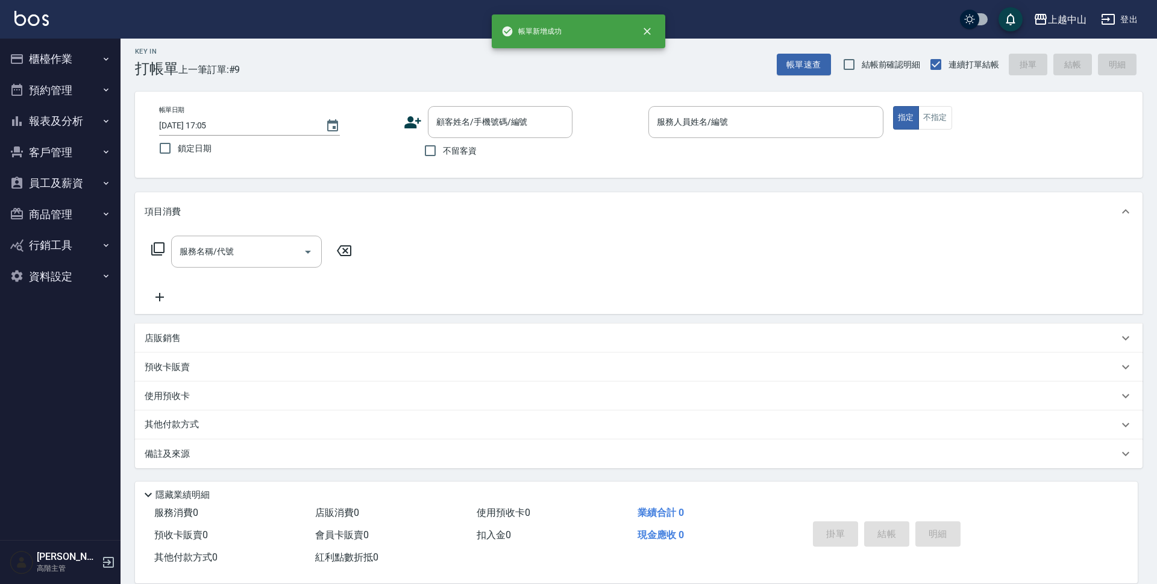
scroll to position [0, 0]
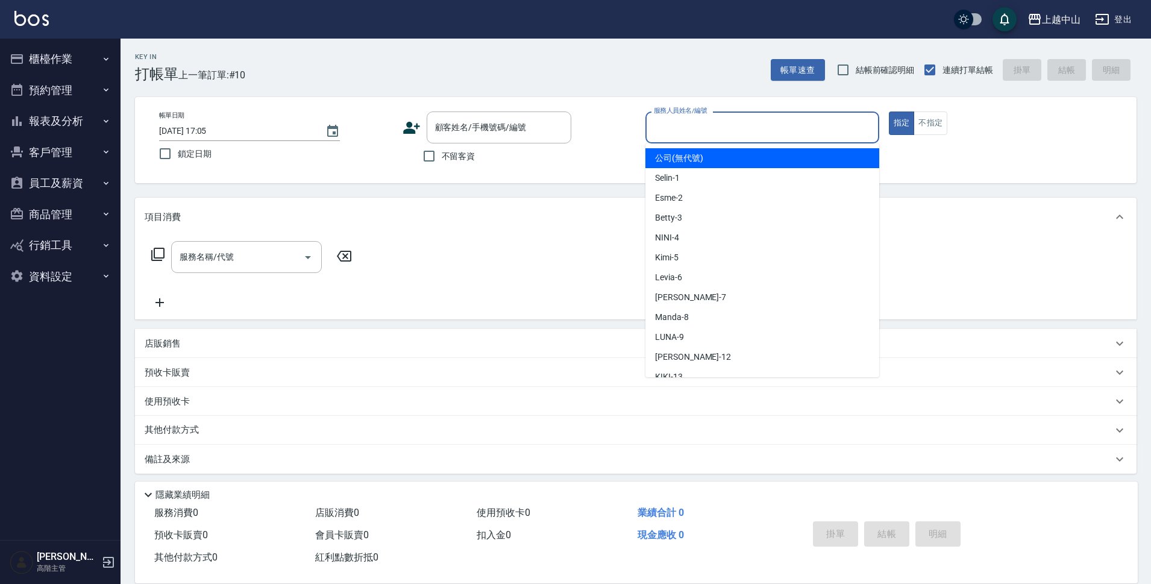
click at [759, 136] on input "服務人員姓名/編號" at bounding box center [762, 127] width 223 height 21
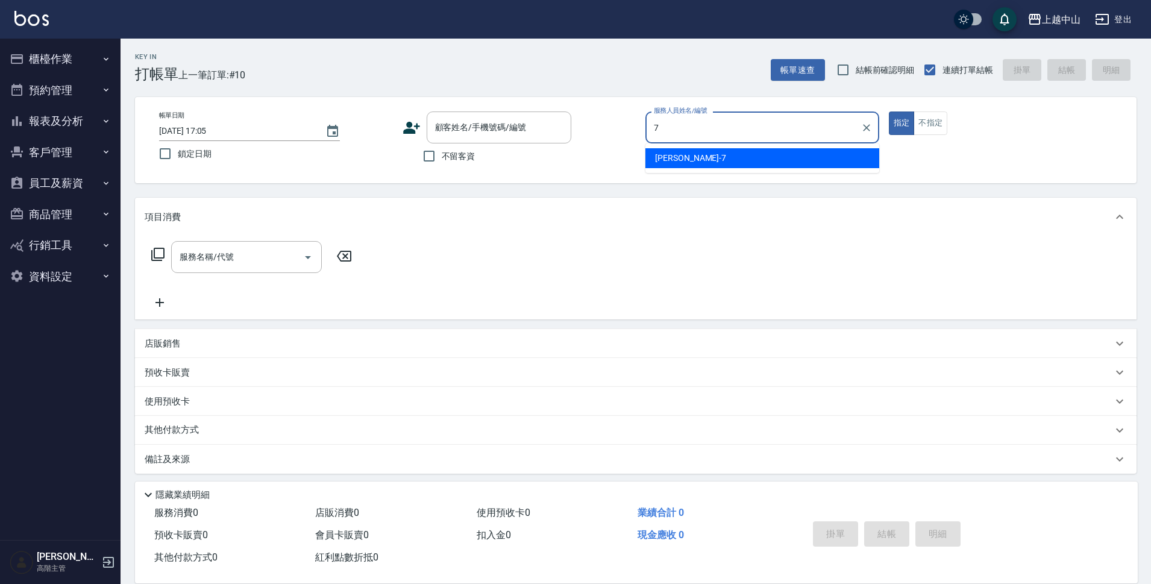
type input "[PERSON_NAME]-7"
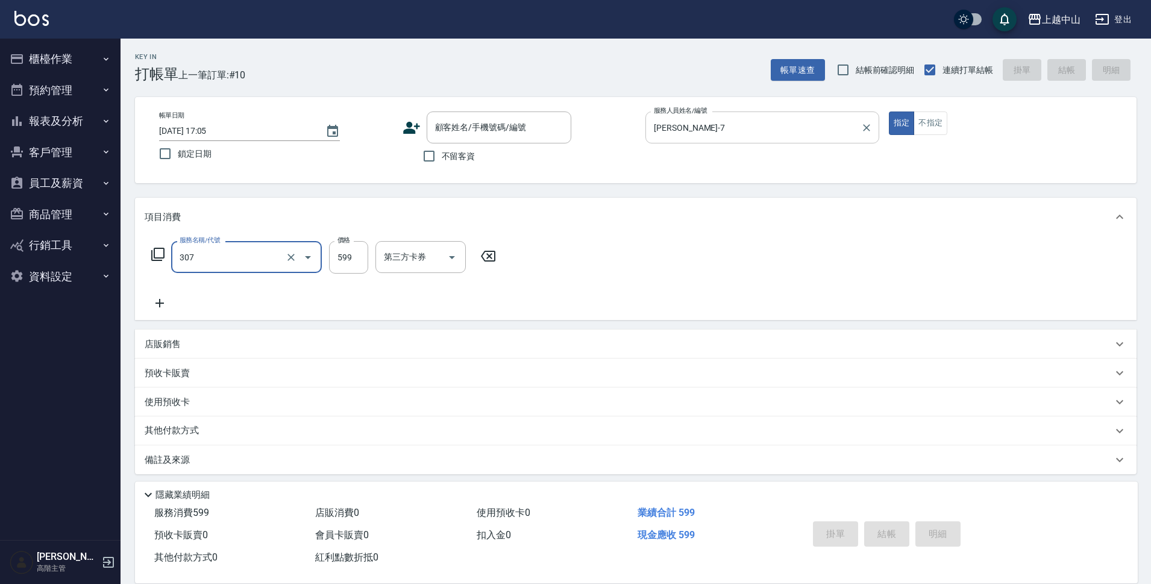
type input "森精萃角質調理髮浴(307)"
type input "600"
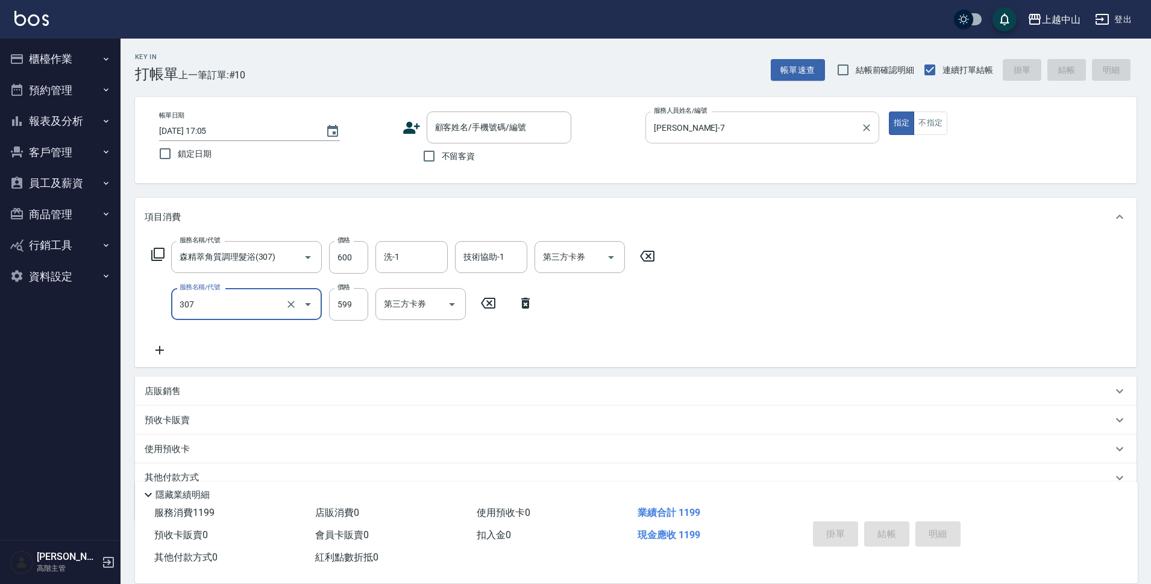
type input "森精萃角質調理髮浴(307)"
type input "600"
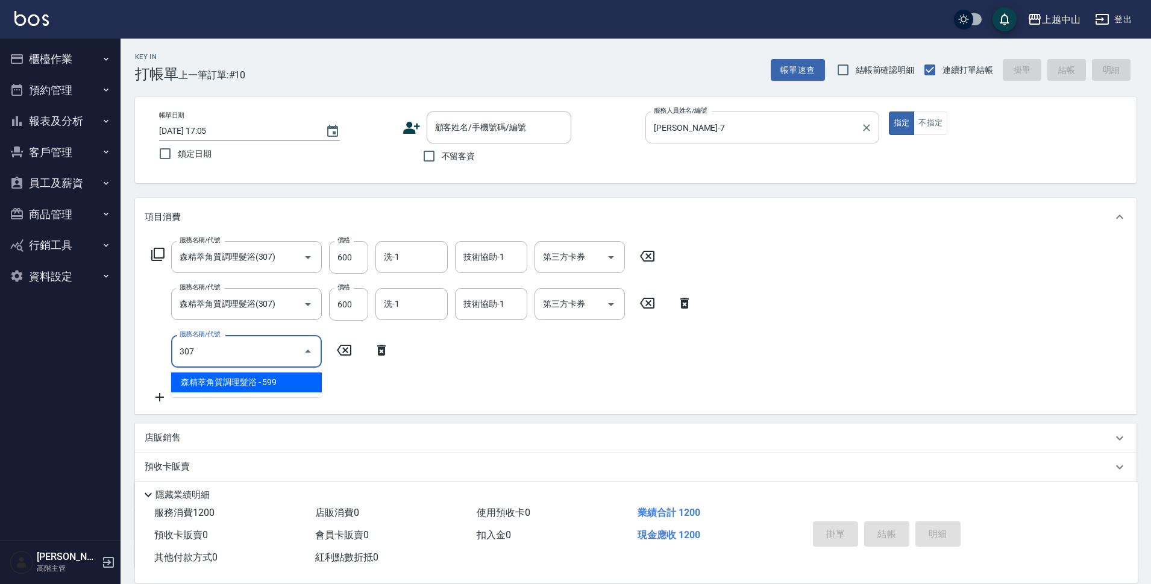
type input "森精萃角質調理髮浴(307)"
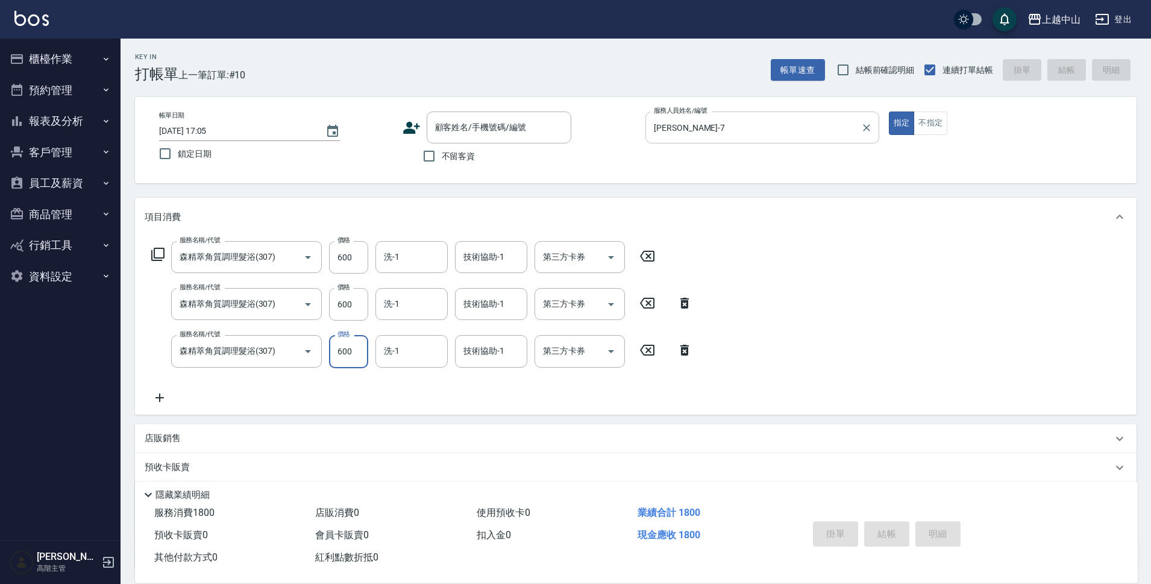
type input "600"
type input "舊有卡券"
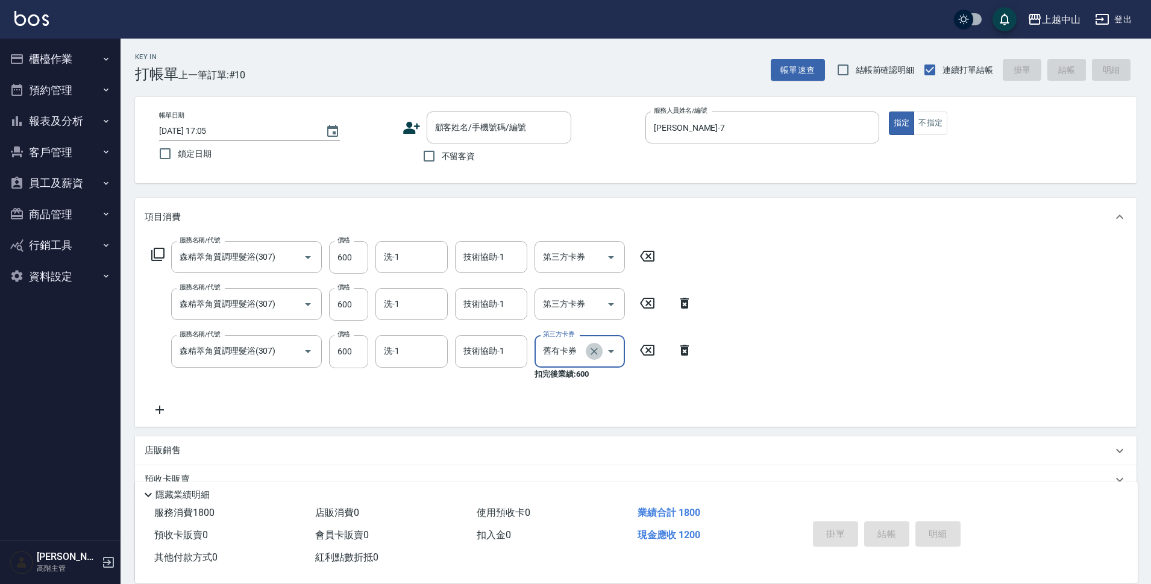
click at [586, 352] on button "Clear" at bounding box center [594, 351] width 17 height 17
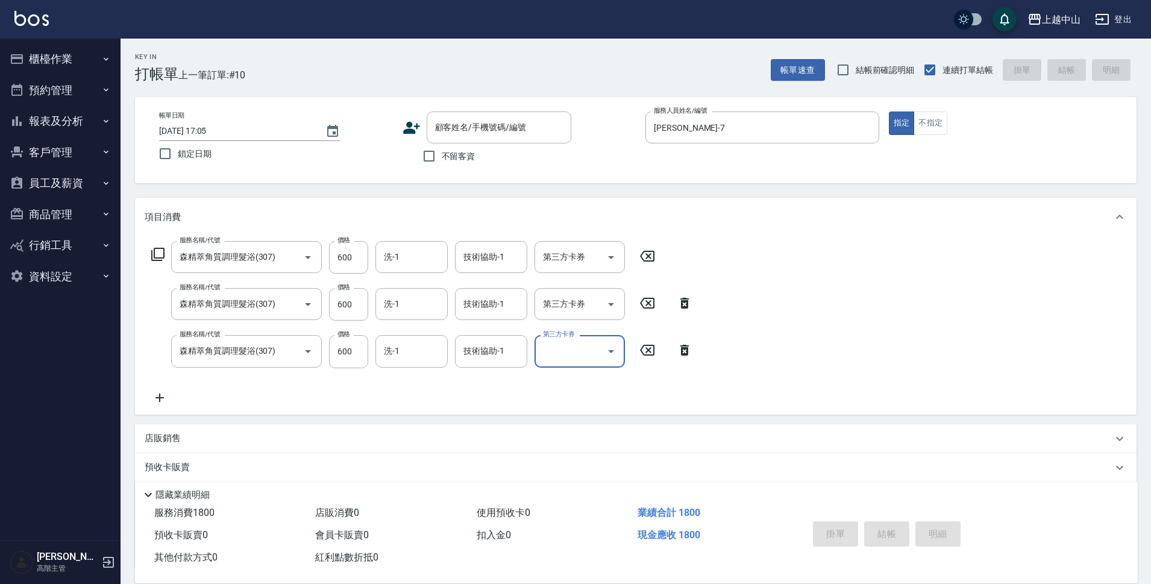
click at [715, 348] on div "服務名稱/代號 森精萃角質調理髮浴(307) 服務名稱/代號 價格 600 價格 洗-1 洗-1 技術協助-1 技術協助-1 第三方卡券 第三方卡券 服務名稱…" at bounding box center [635, 325] width 1001 height 178
click at [428, 166] on input "不留客資" at bounding box center [428, 155] width 25 height 25
checkbox input "true"
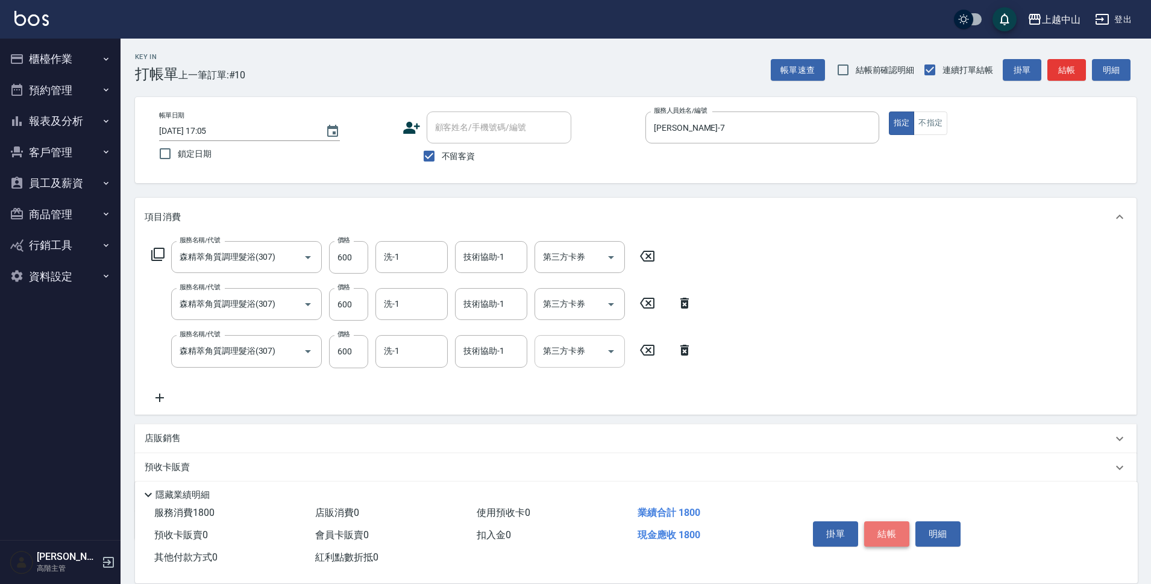
click at [878, 527] on button "結帳" at bounding box center [886, 533] width 45 height 25
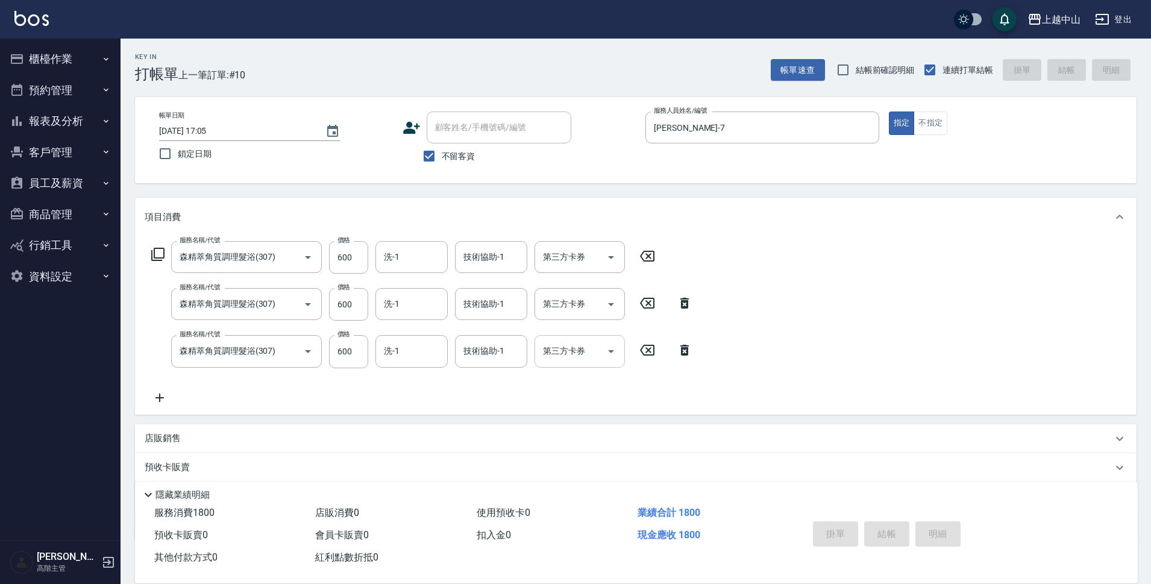
type input "[DATE] 17:08"
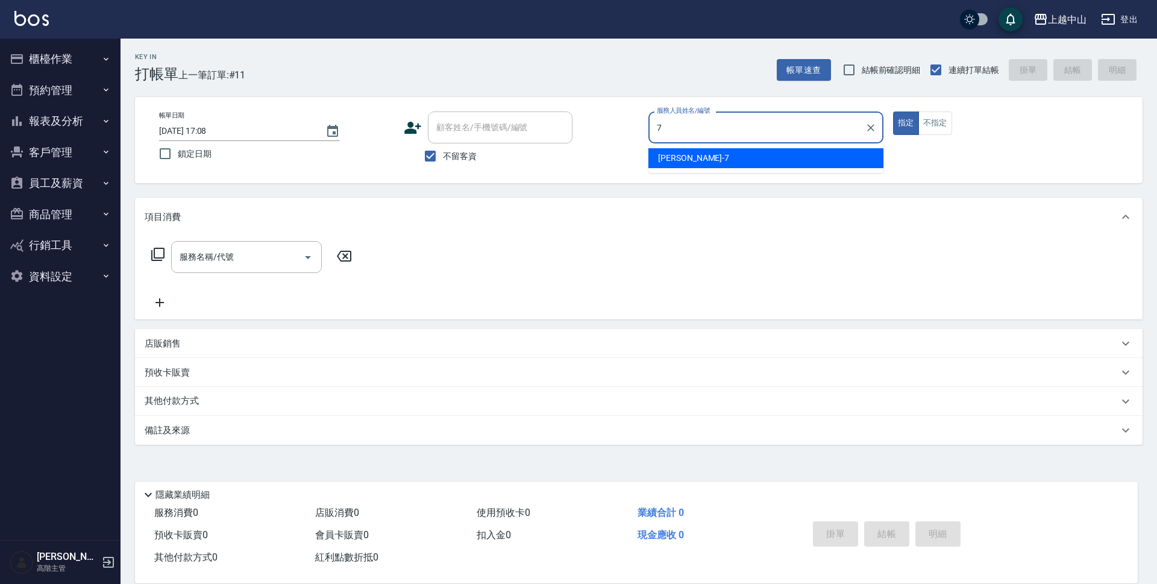
type input "[PERSON_NAME]-7"
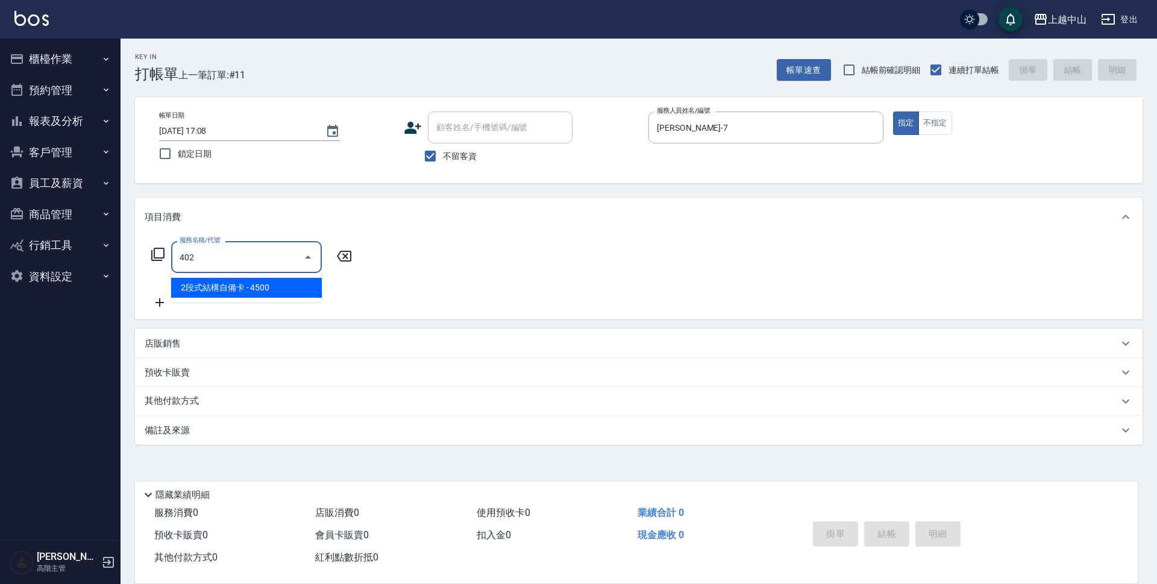
type input "2段式結構自備卡(402)"
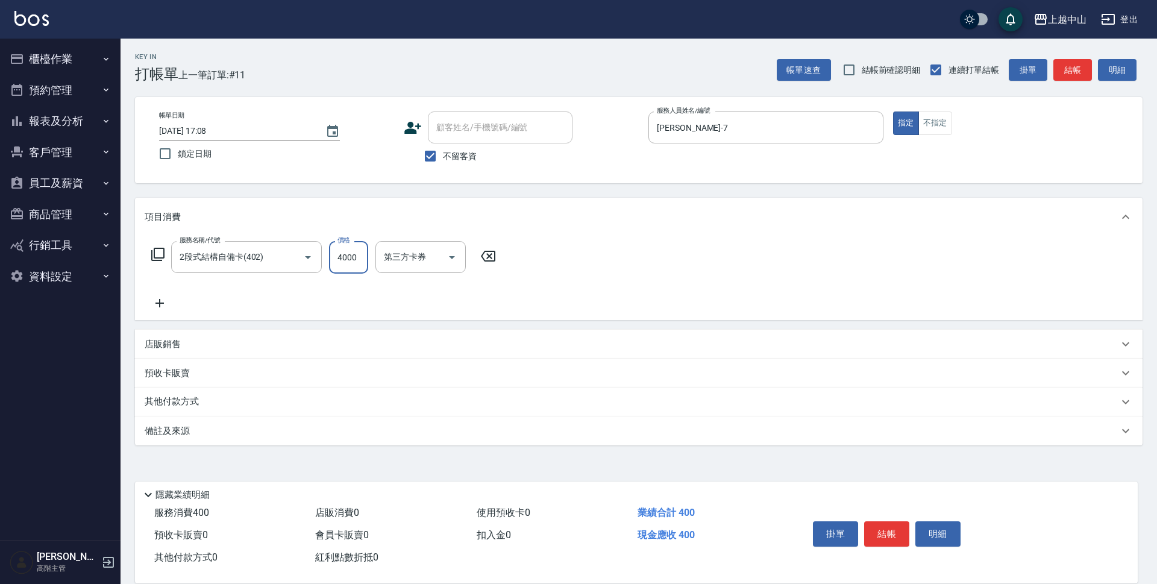
type input "4000"
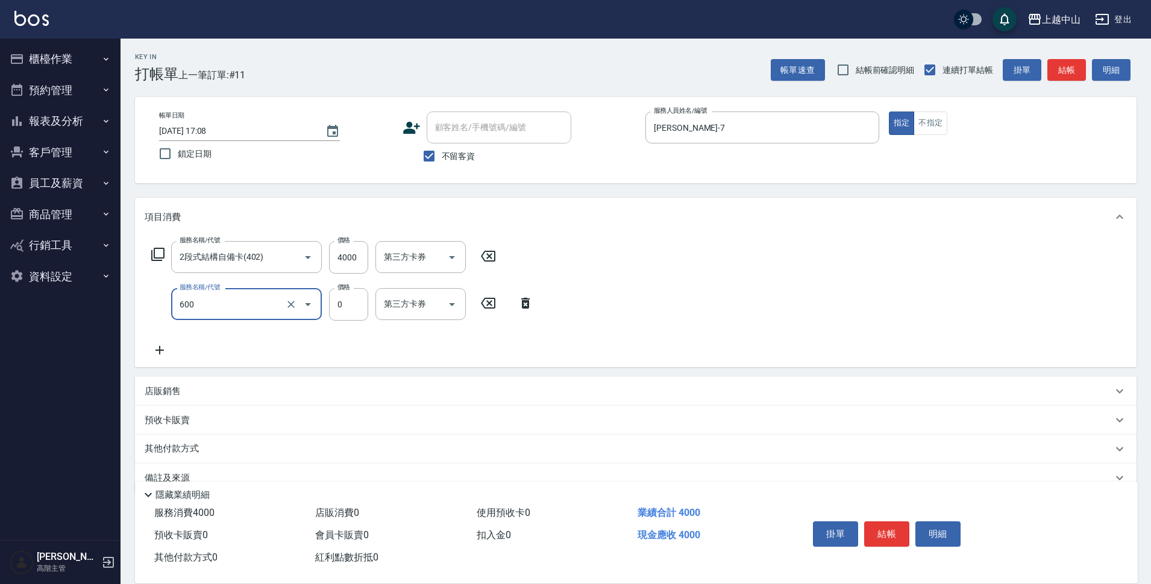
type input "洗髮(免費)(600)"
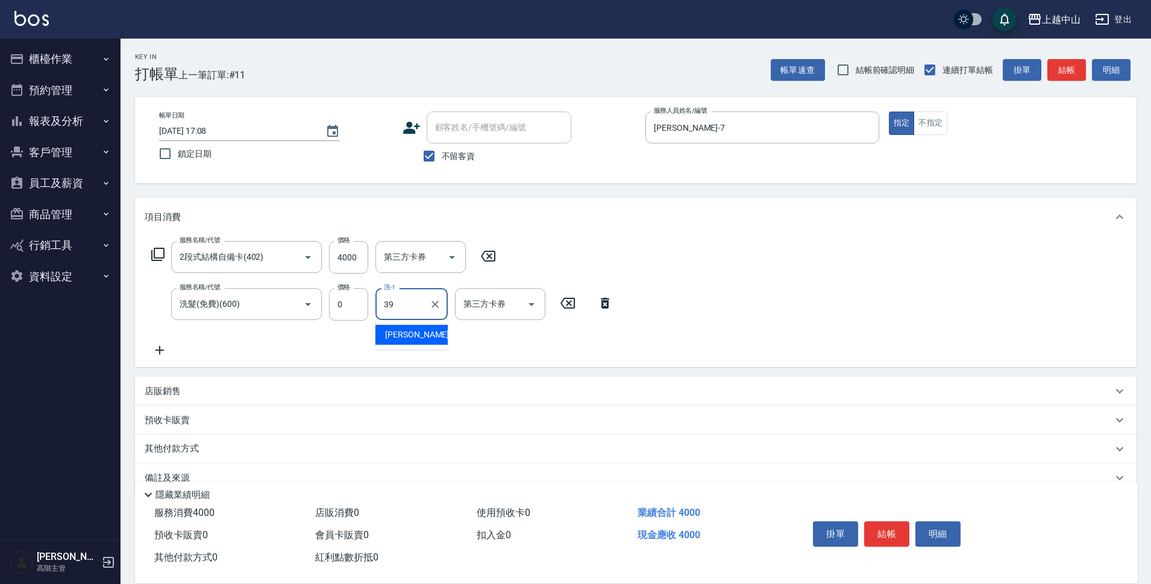
type input "[PERSON_NAME]-39"
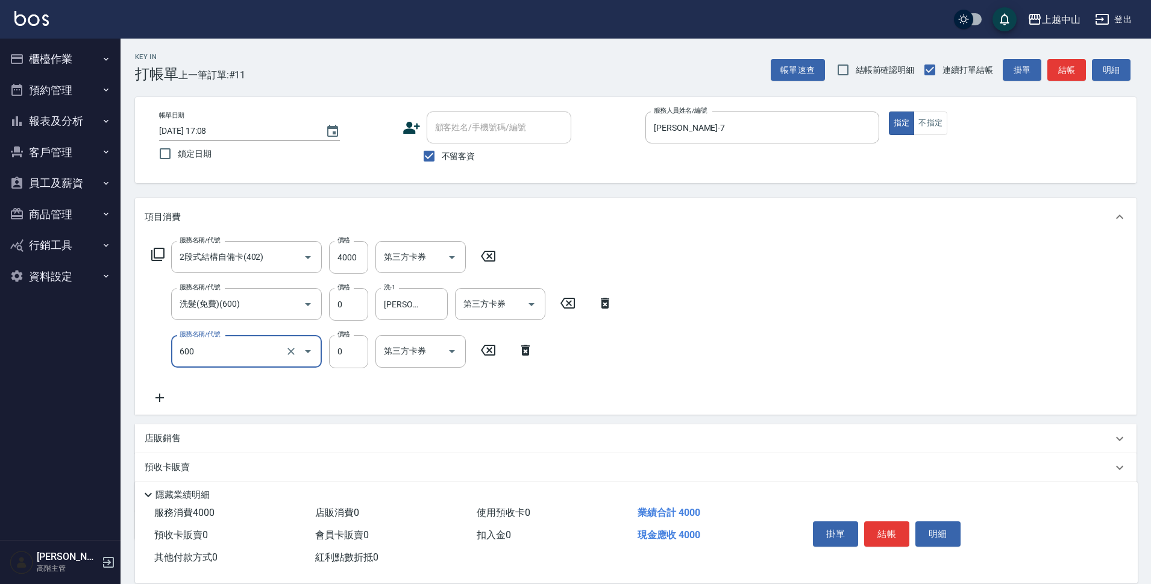
type input "洗髮(免費)(600)"
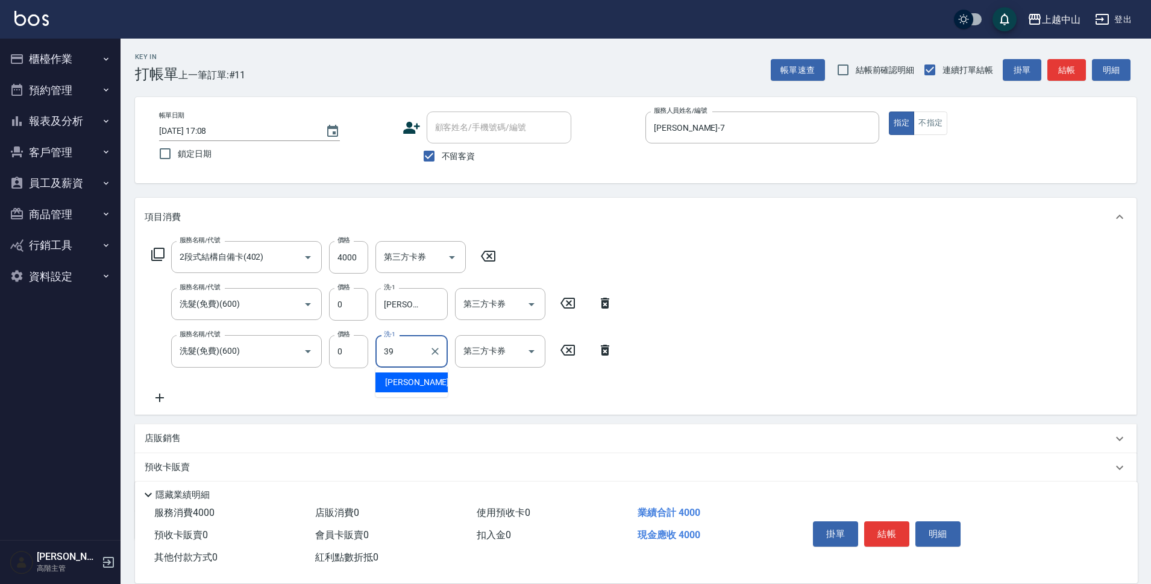
type input "[PERSON_NAME]-39"
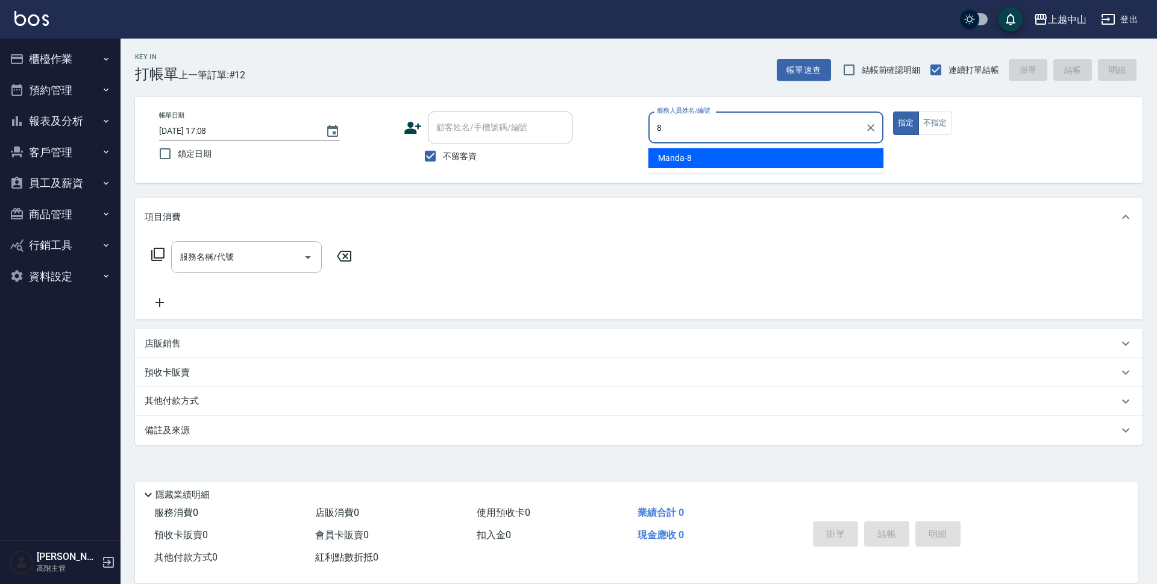
type input "Manda-8"
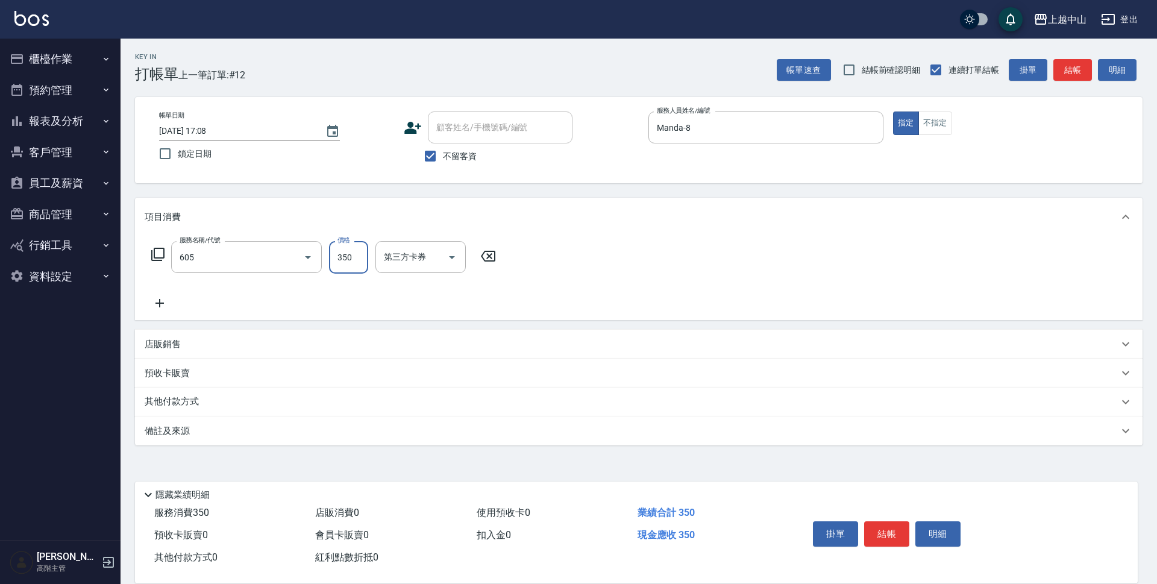
type input "洗髮 (女)(605)"
type input "500"
type input "[PERSON_NAME]-33"
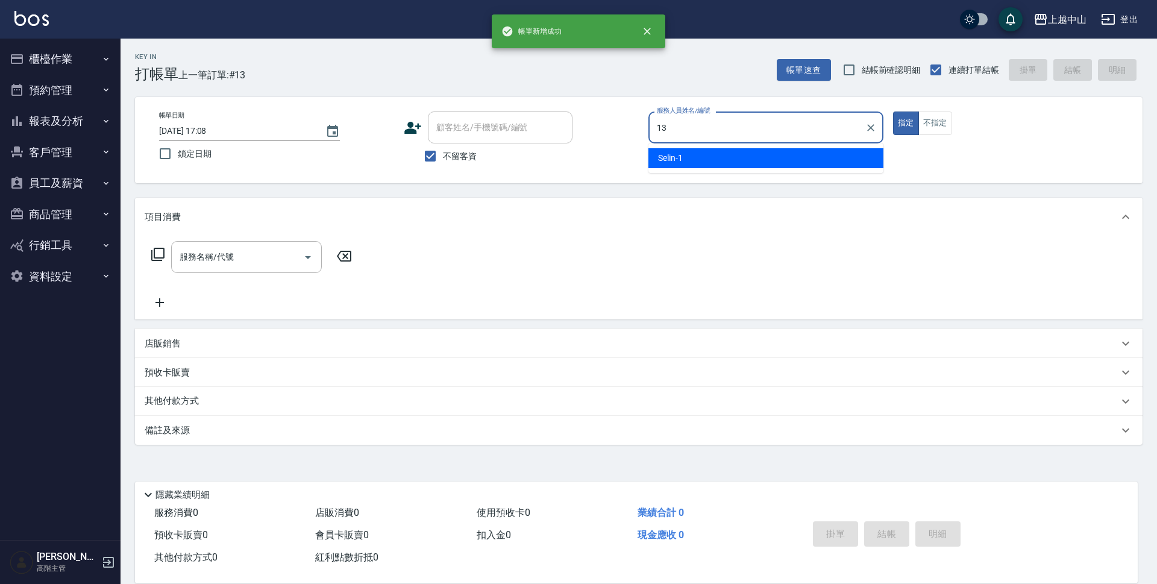
type input "KIKI-13"
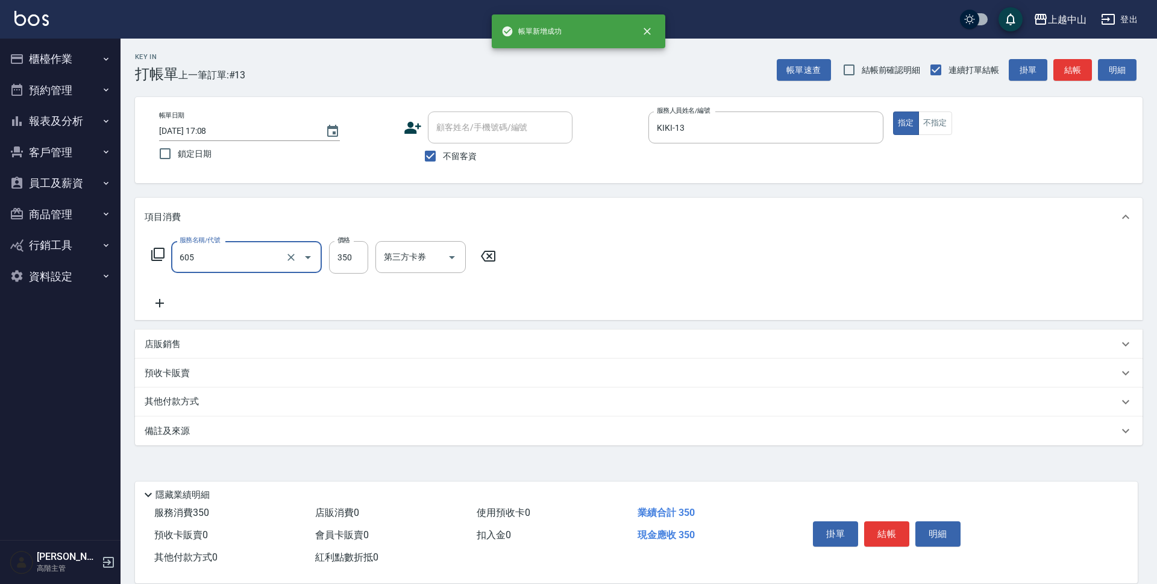
type input "洗髮 (女)(605)"
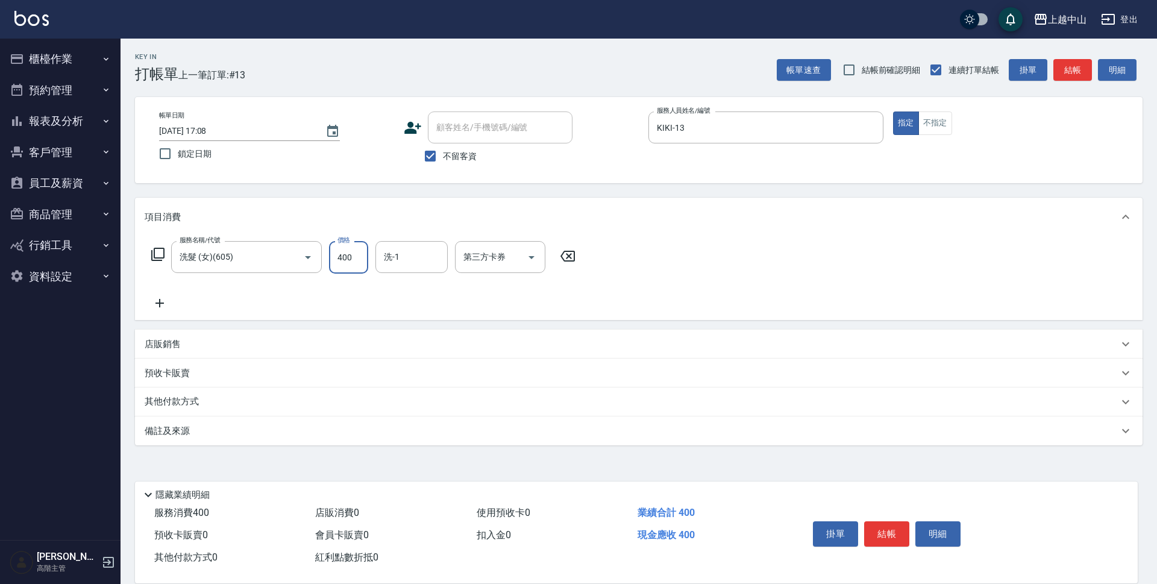
type input "400"
type input "鴨鴨-30"
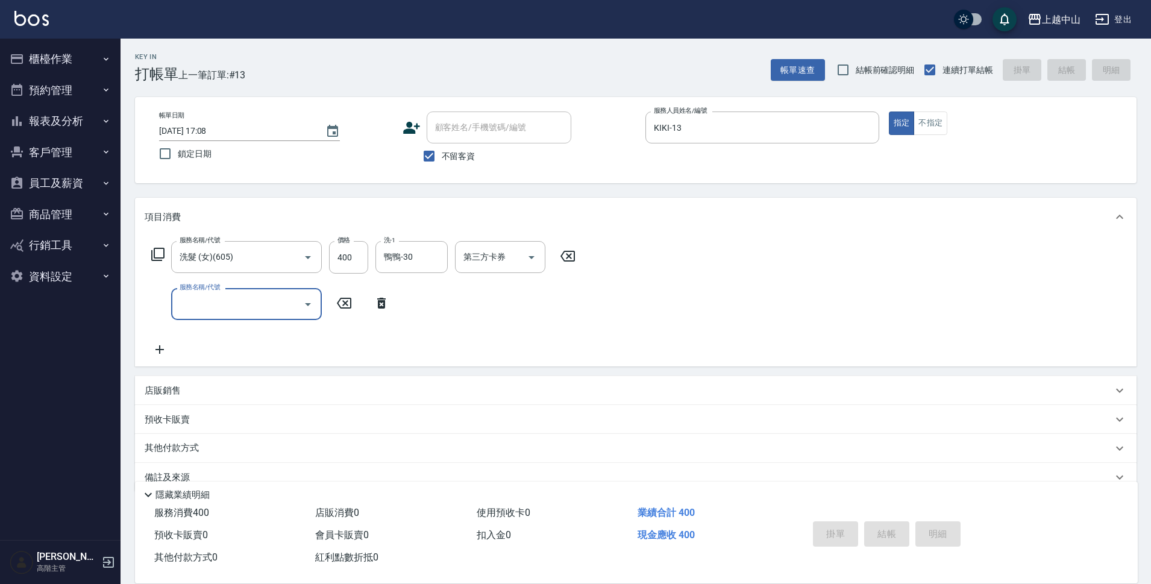
type input "[DATE] 17:09"
